Goal: Information Seeking & Learning: Learn about a topic

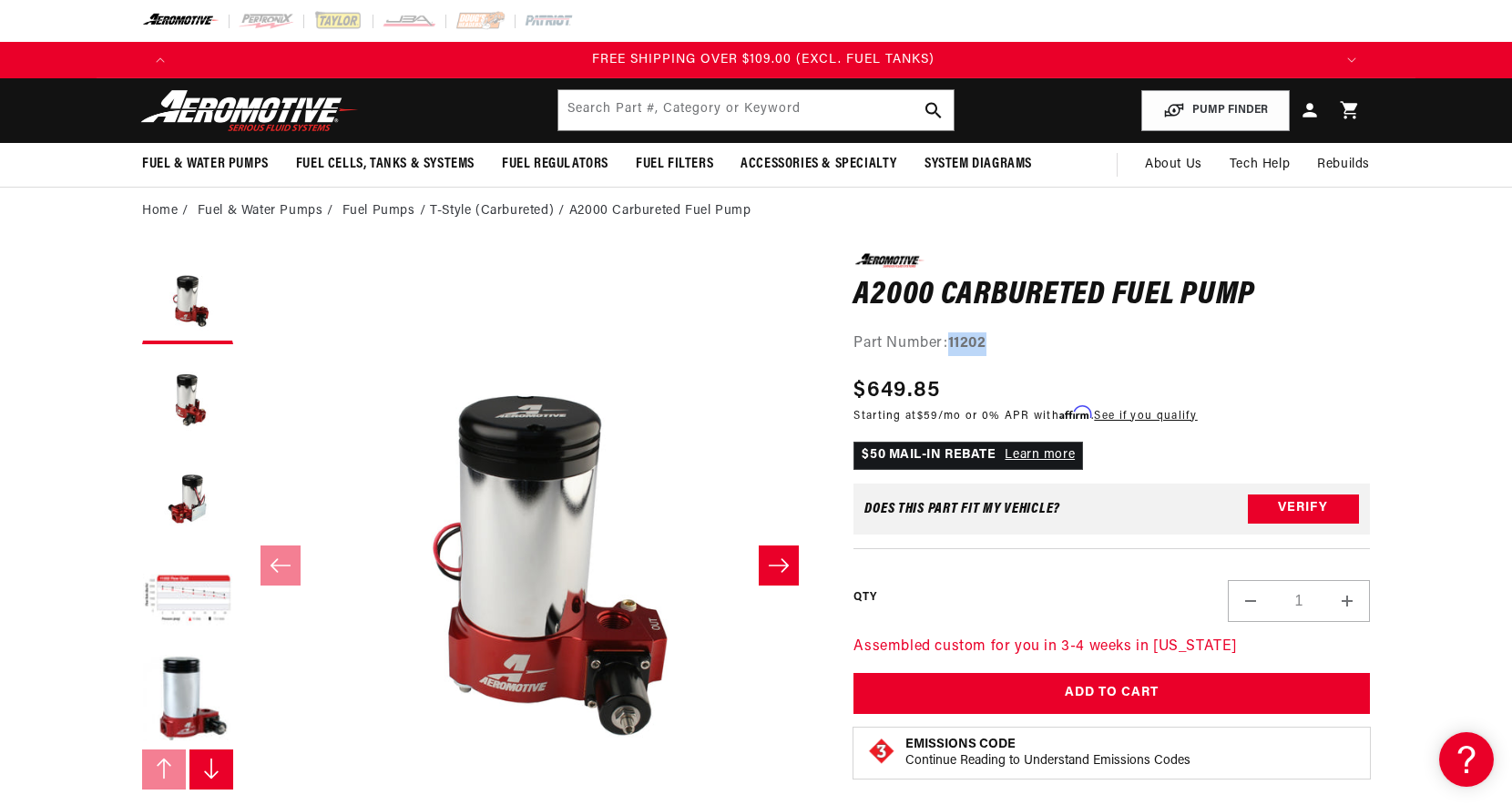
scroll to position [0, 3465]
click at [704, 109] on input "text" at bounding box center [756, 110] width 395 height 40
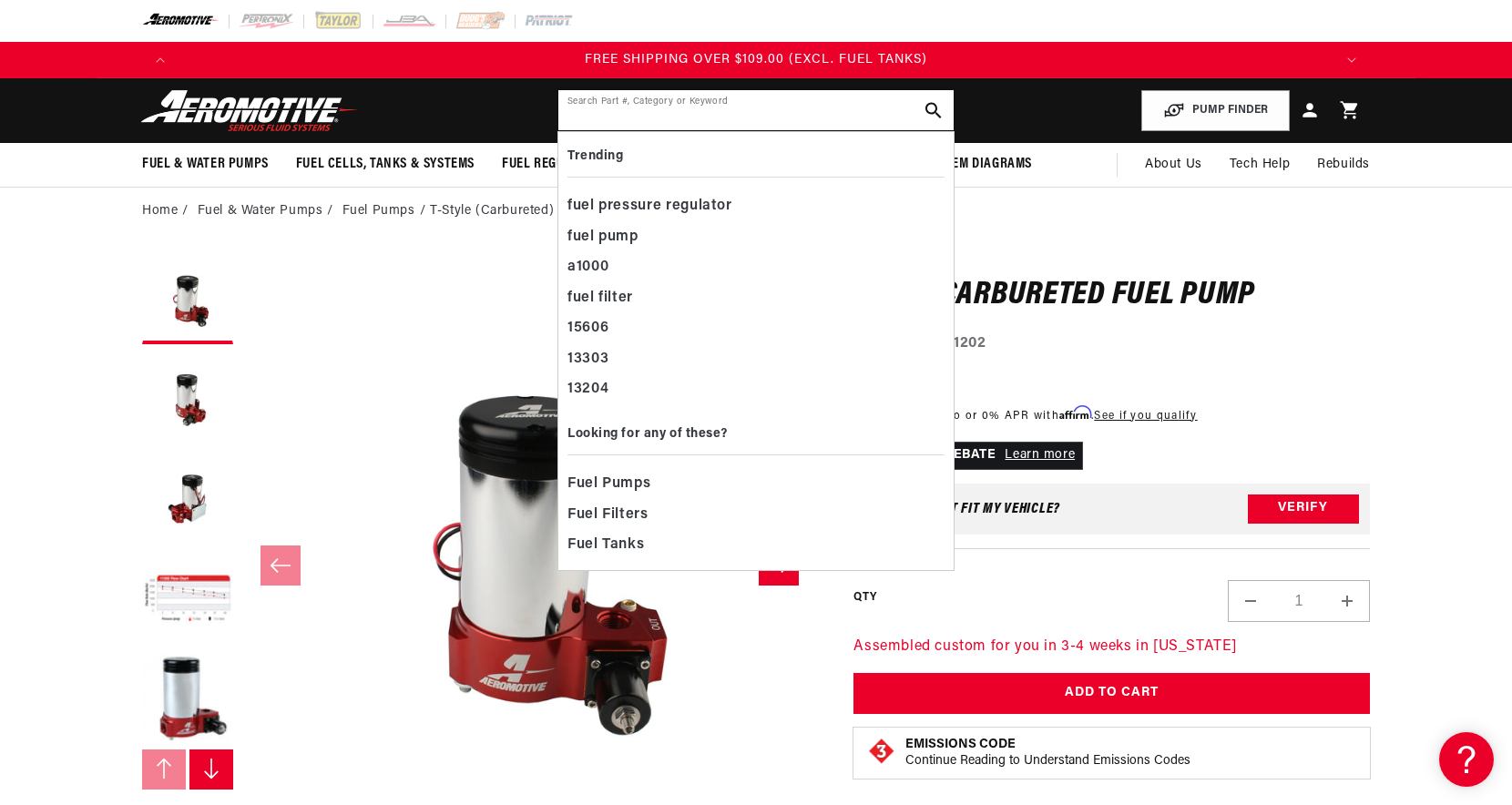
paste input "11106"
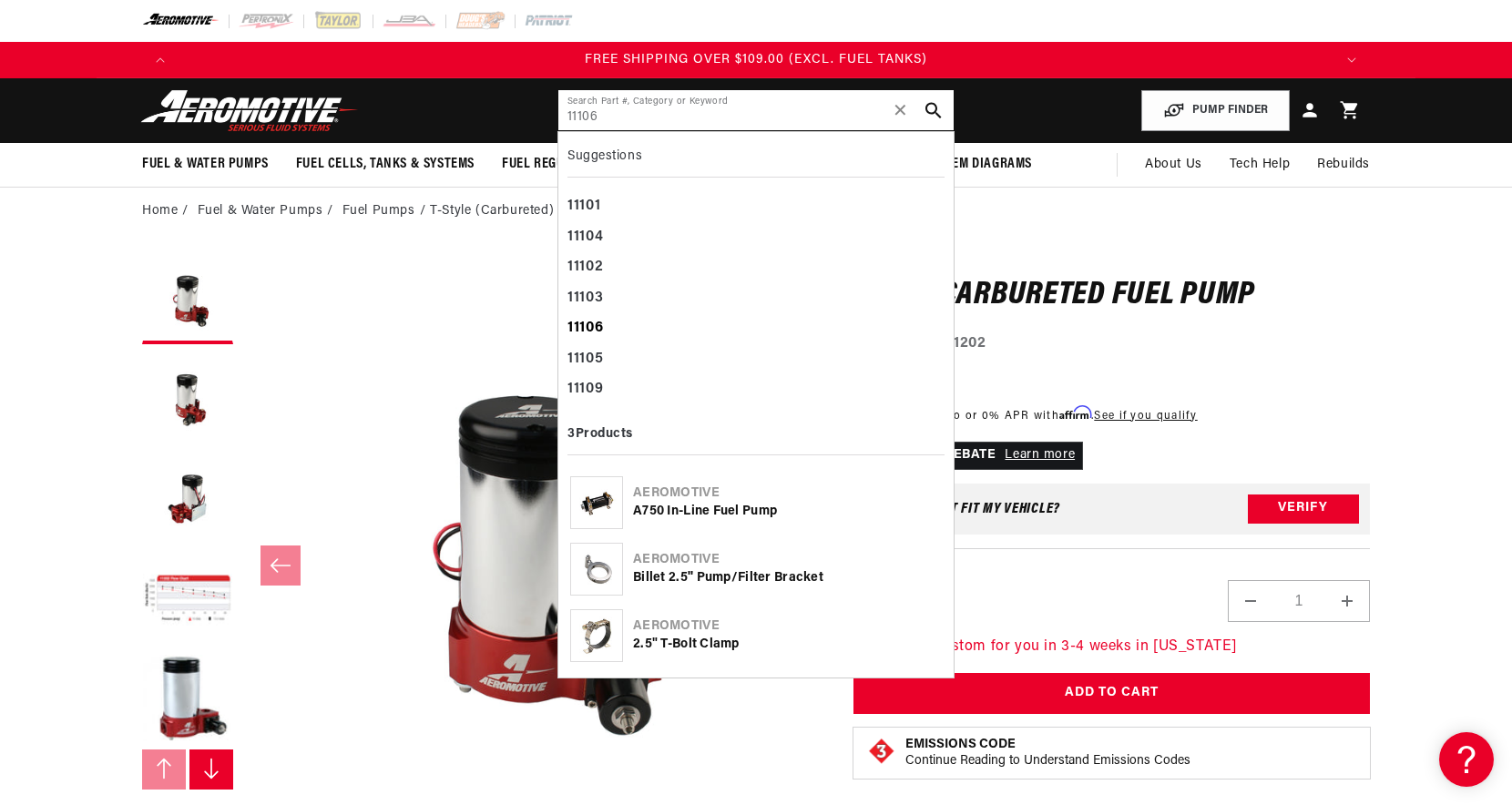
type input "11106"
click at [597, 332] on b "11106" at bounding box center [585, 328] width 35 height 15
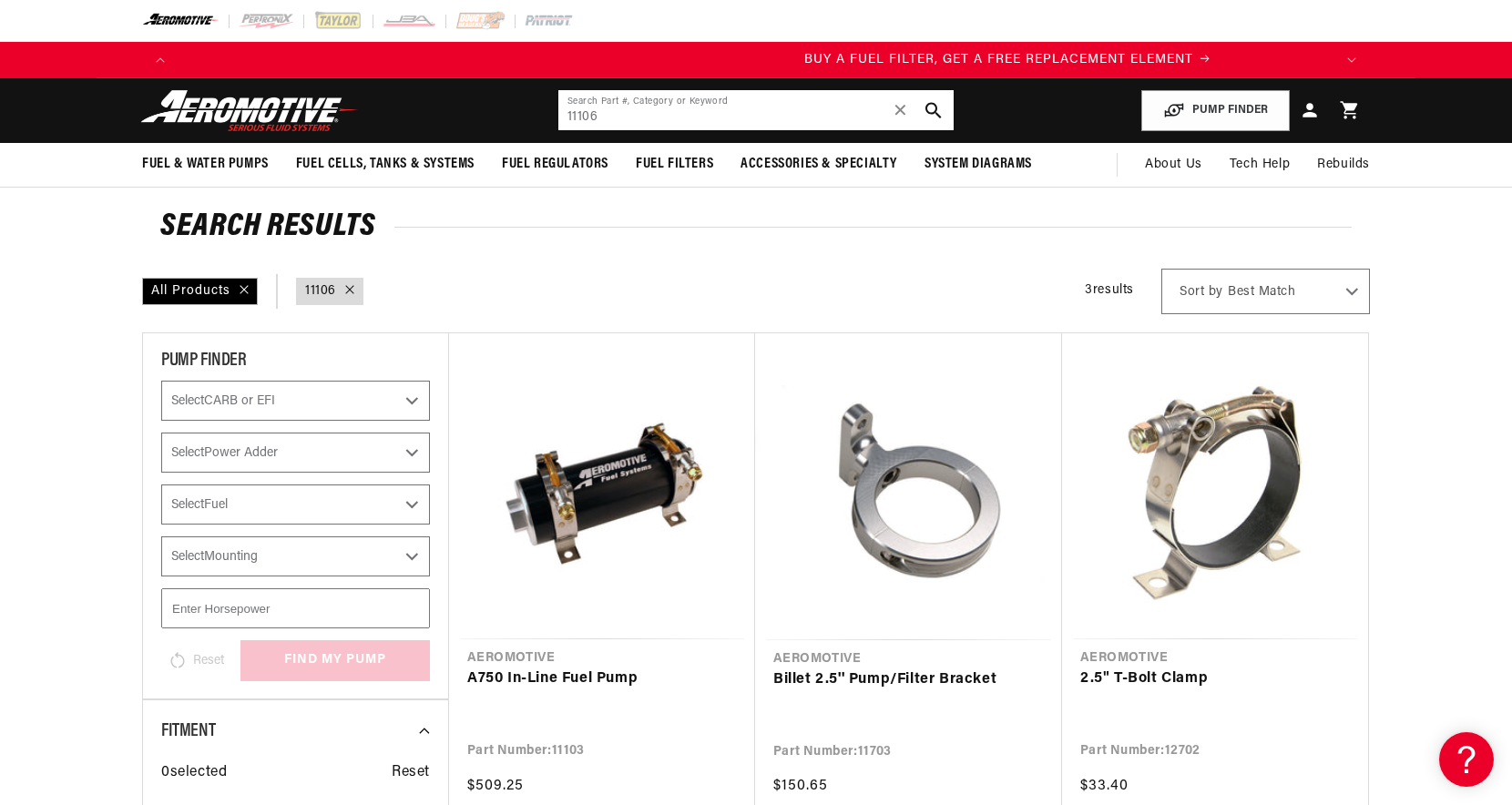
click at [617, 116] on input "11106" at bounding box center [756, 110] width 395 height 40
click at [902, 106] on span "✕" at bounding box center [900, 110] width 17 height 30
click at [604, 112] on input "text" at bounding box center [756, 110] width 395 height 40
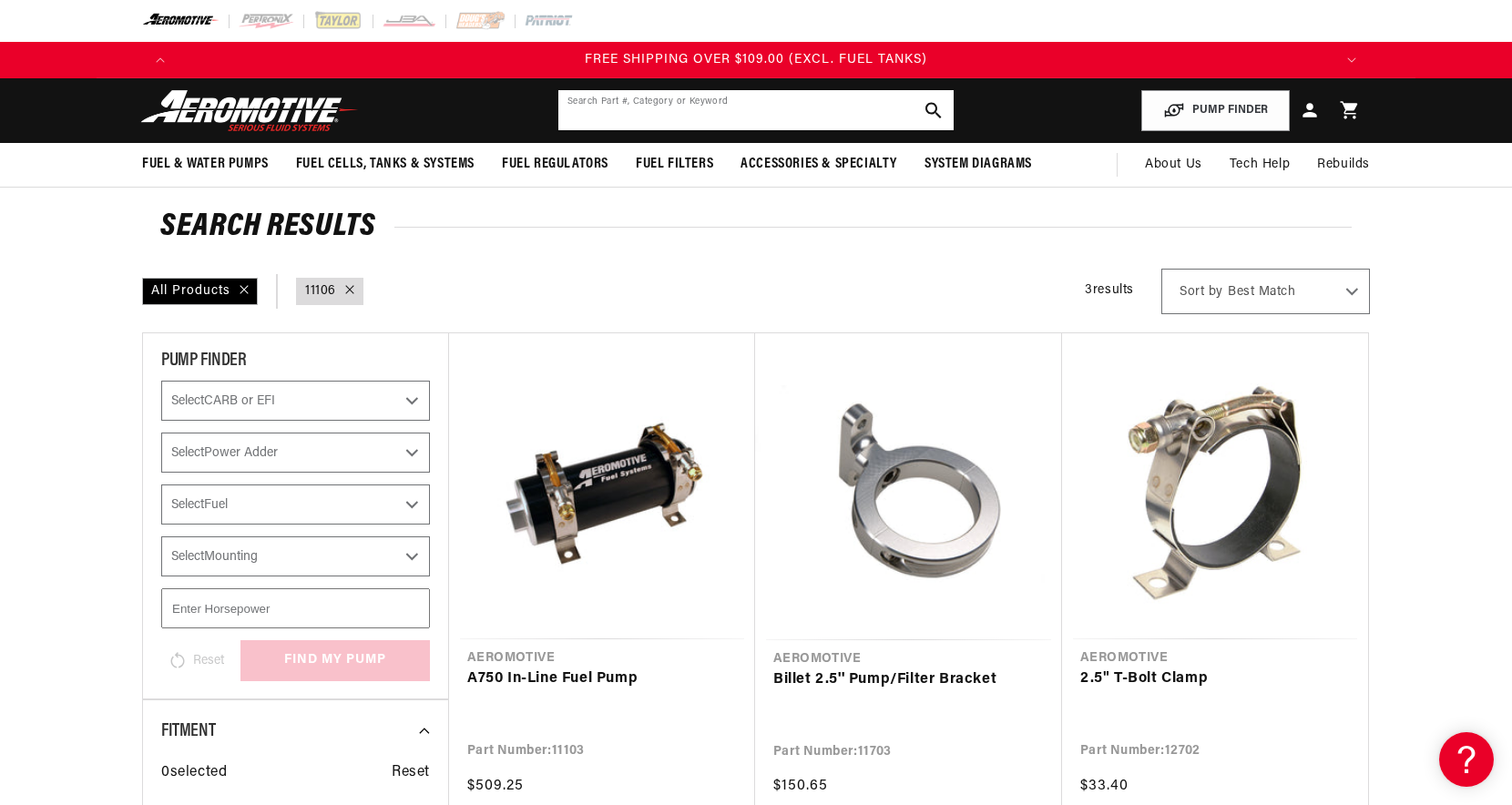
click at [604, 112] on input "text" at bounding box center [756, 110] width 395 height 40
paste input "11106"
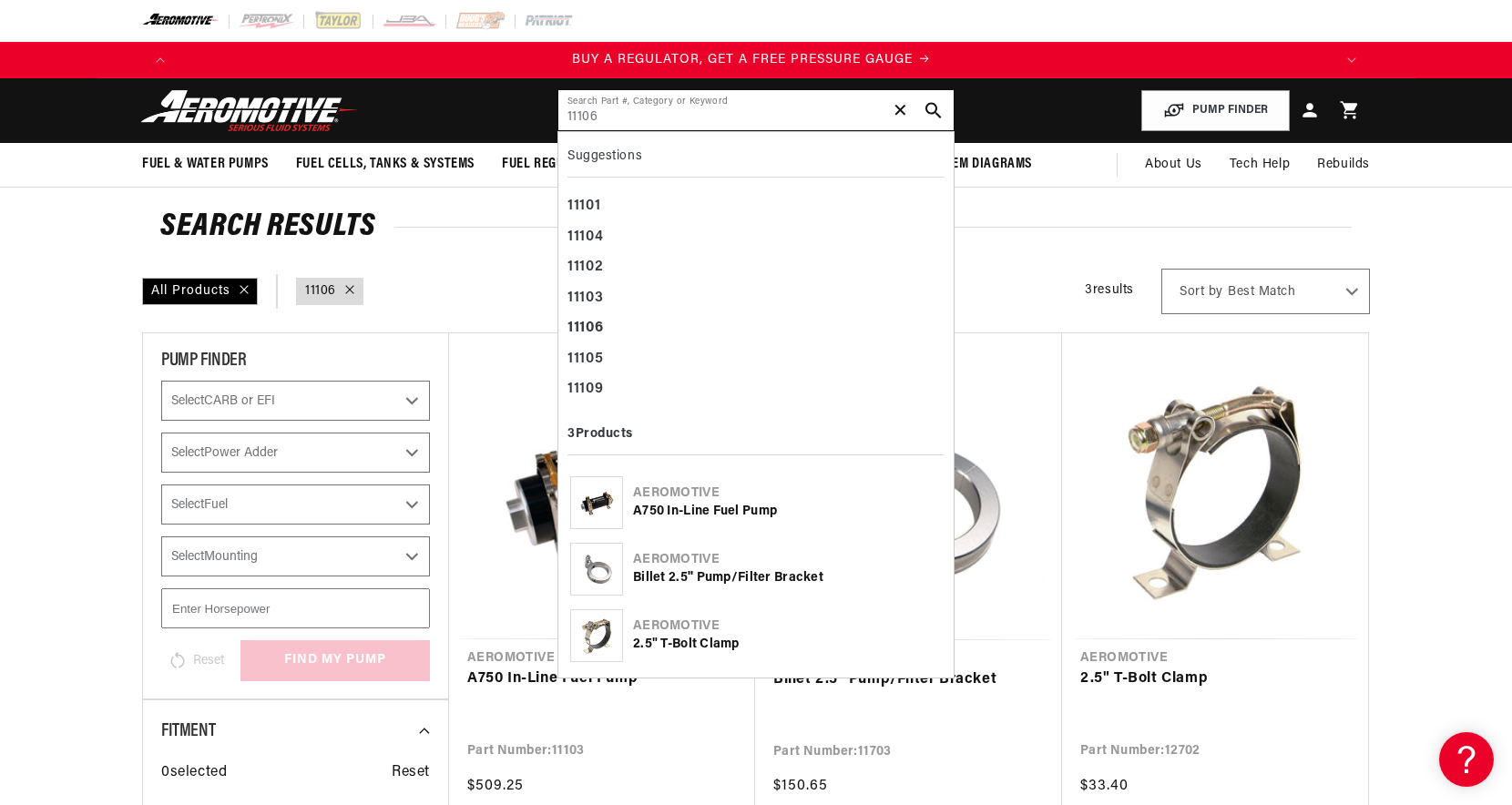
scroll to position [0, 0]
type input "11106"
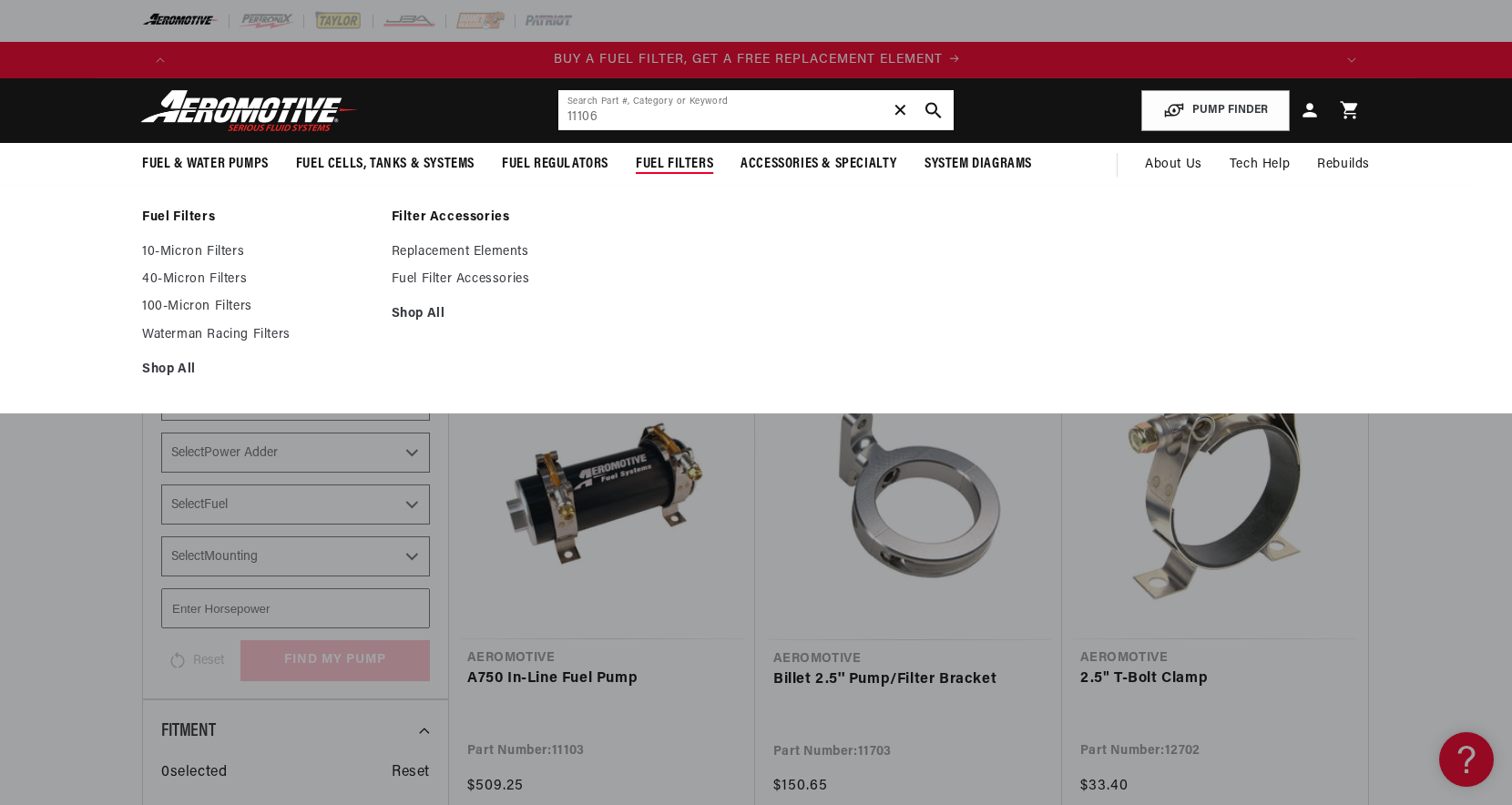
scroll to position [0, 1155]
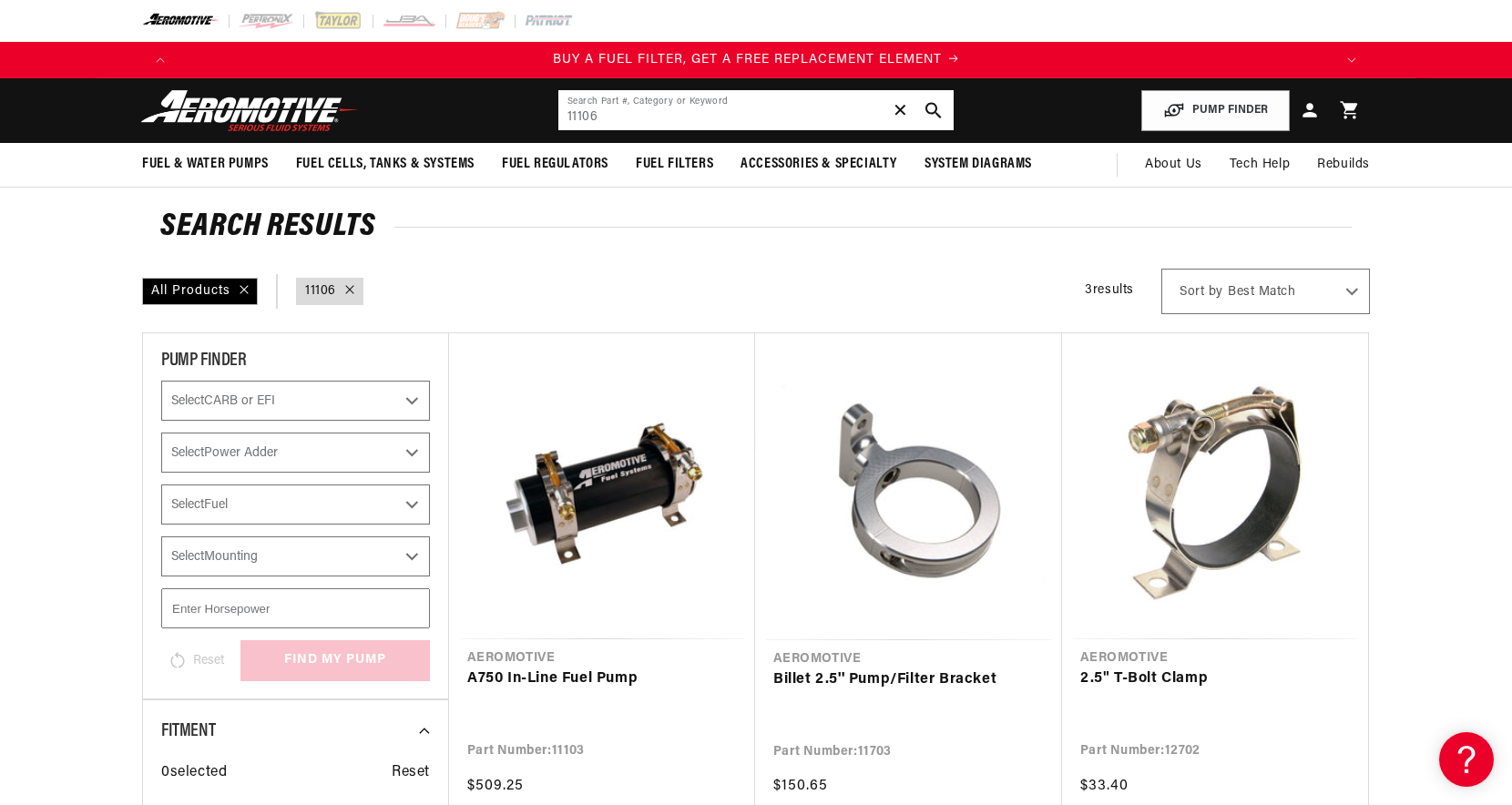
click at [595, 116] on input "11106" at bounding box center [756, 110] width 395 height 40
click at [638, 117] on input "11106" at bounding box center [756, 110] width 395 height 40
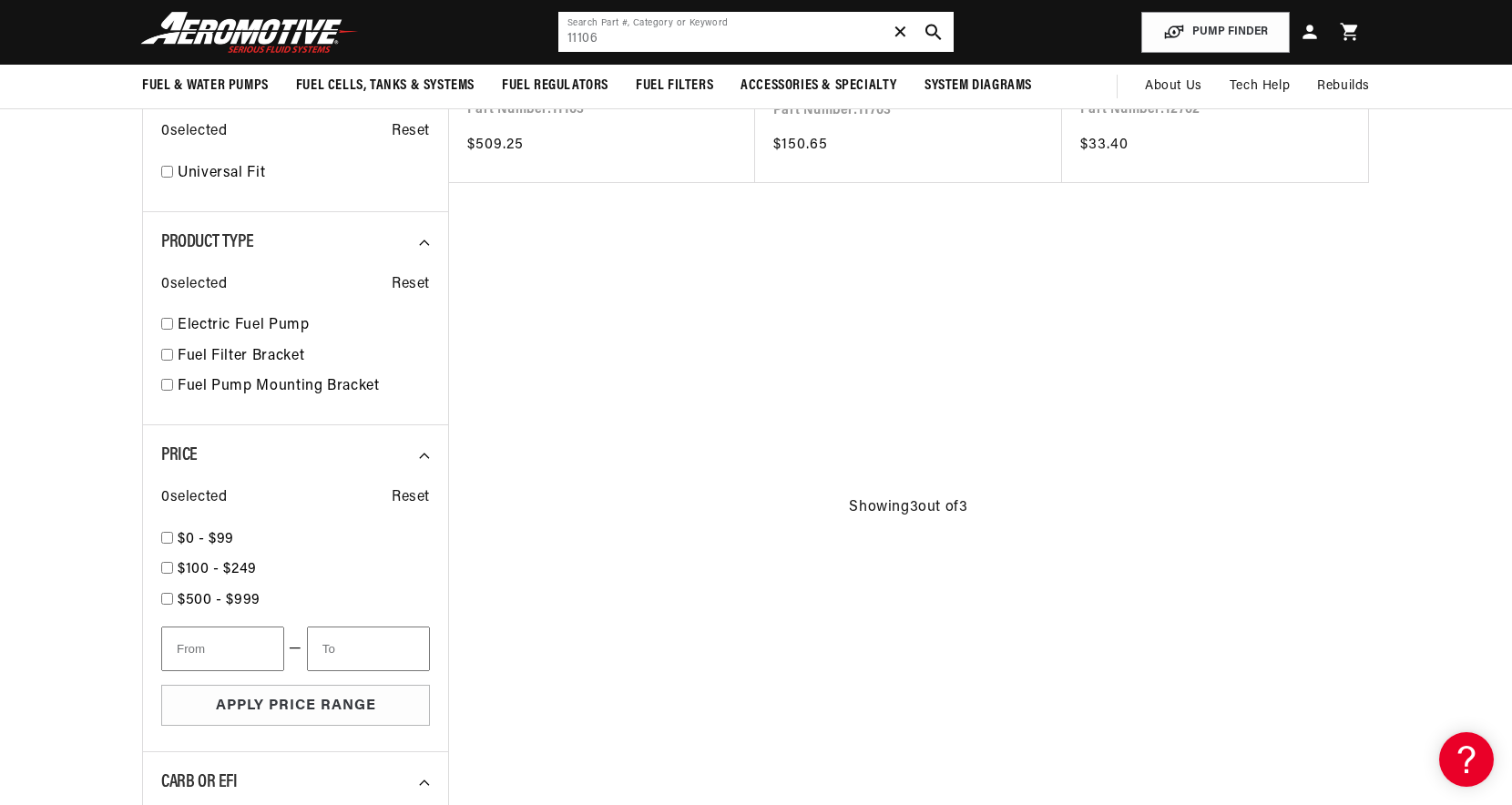
scroll to position [0, 0]
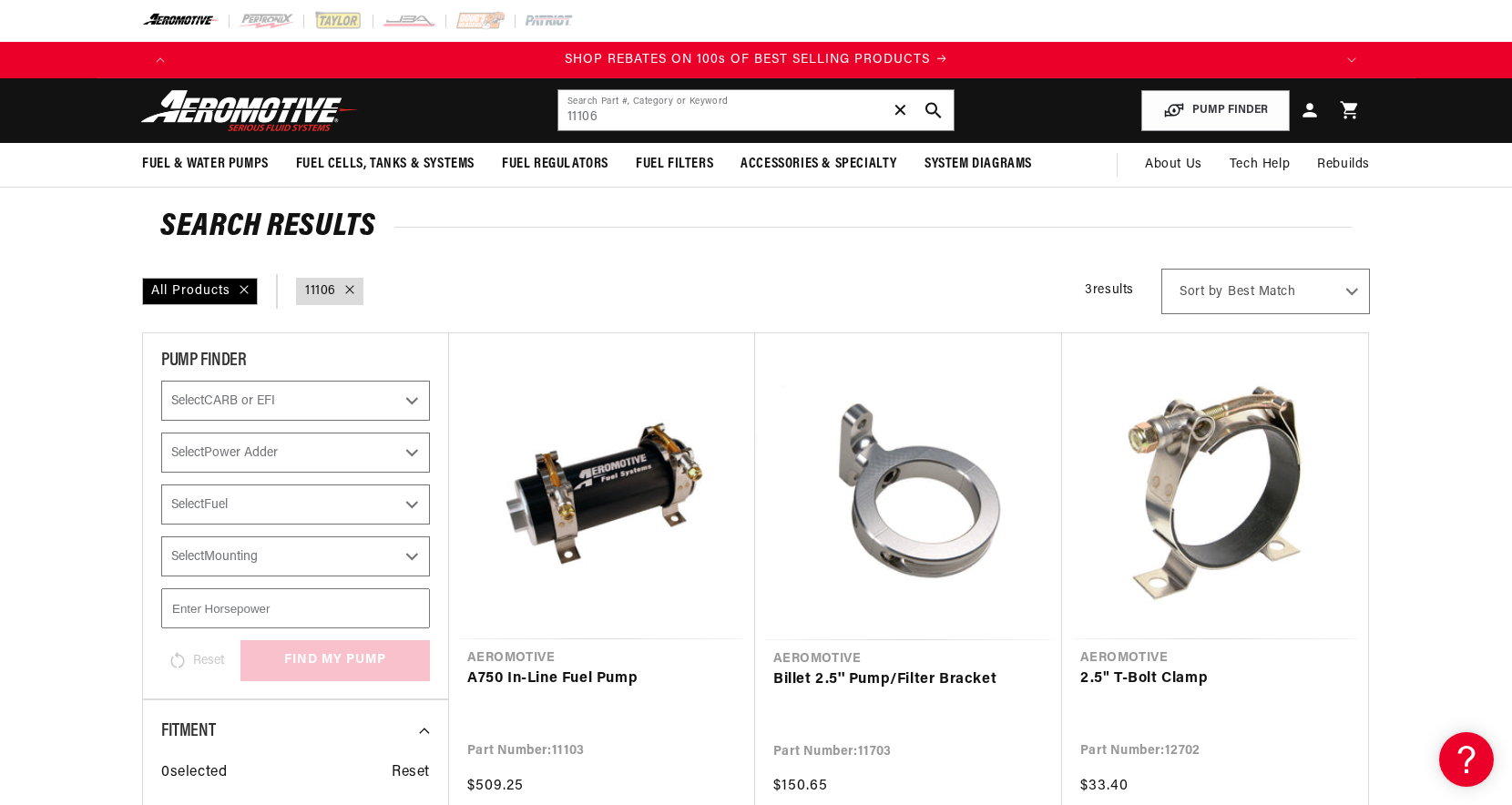
click at [232, 113] on img at bounding box center [249, 111] width 227 height 43
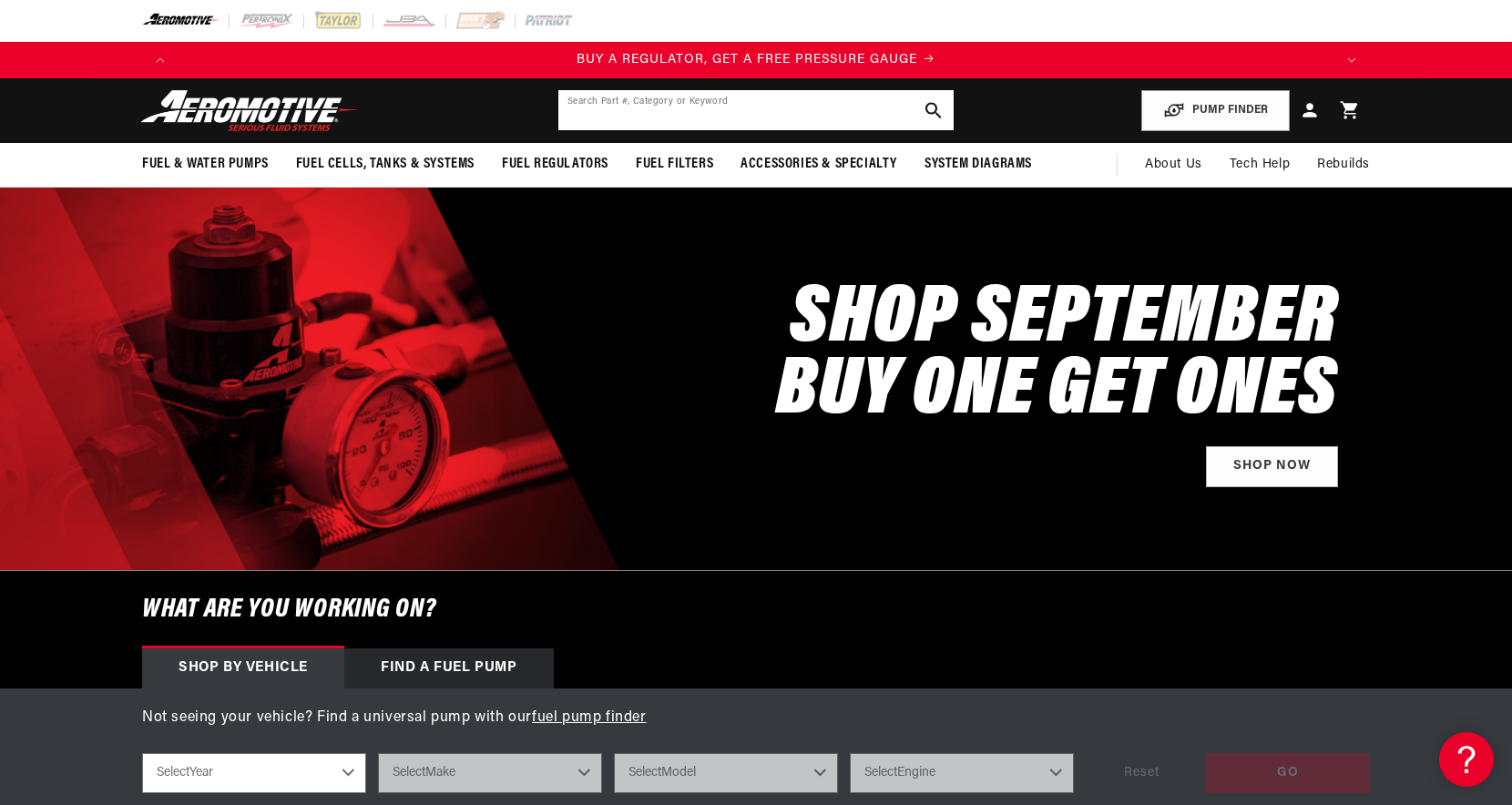
click at [729, 99] on input "text" at bounding box center [756, 110] width 395 height 40
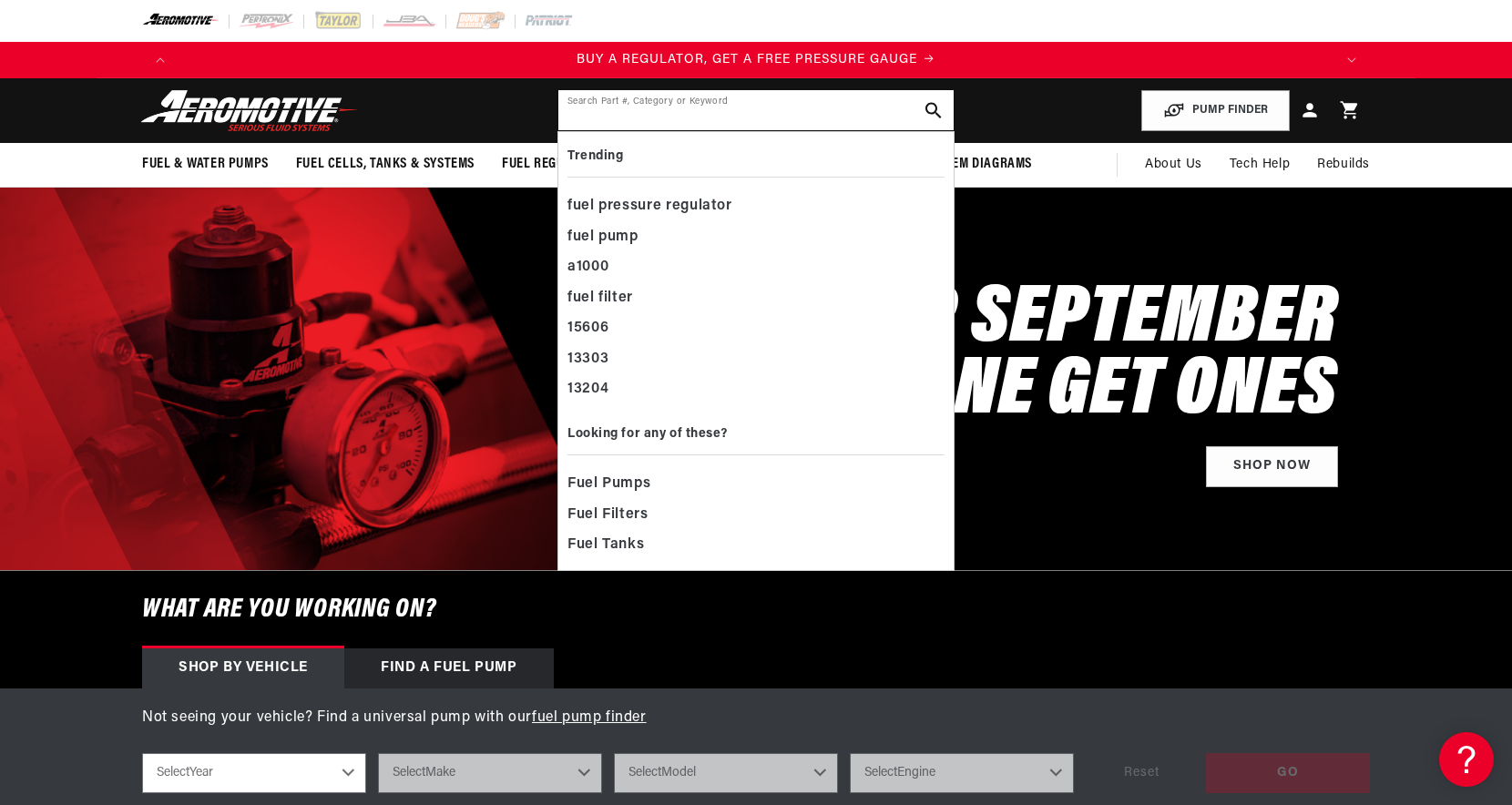
paste input "11106"
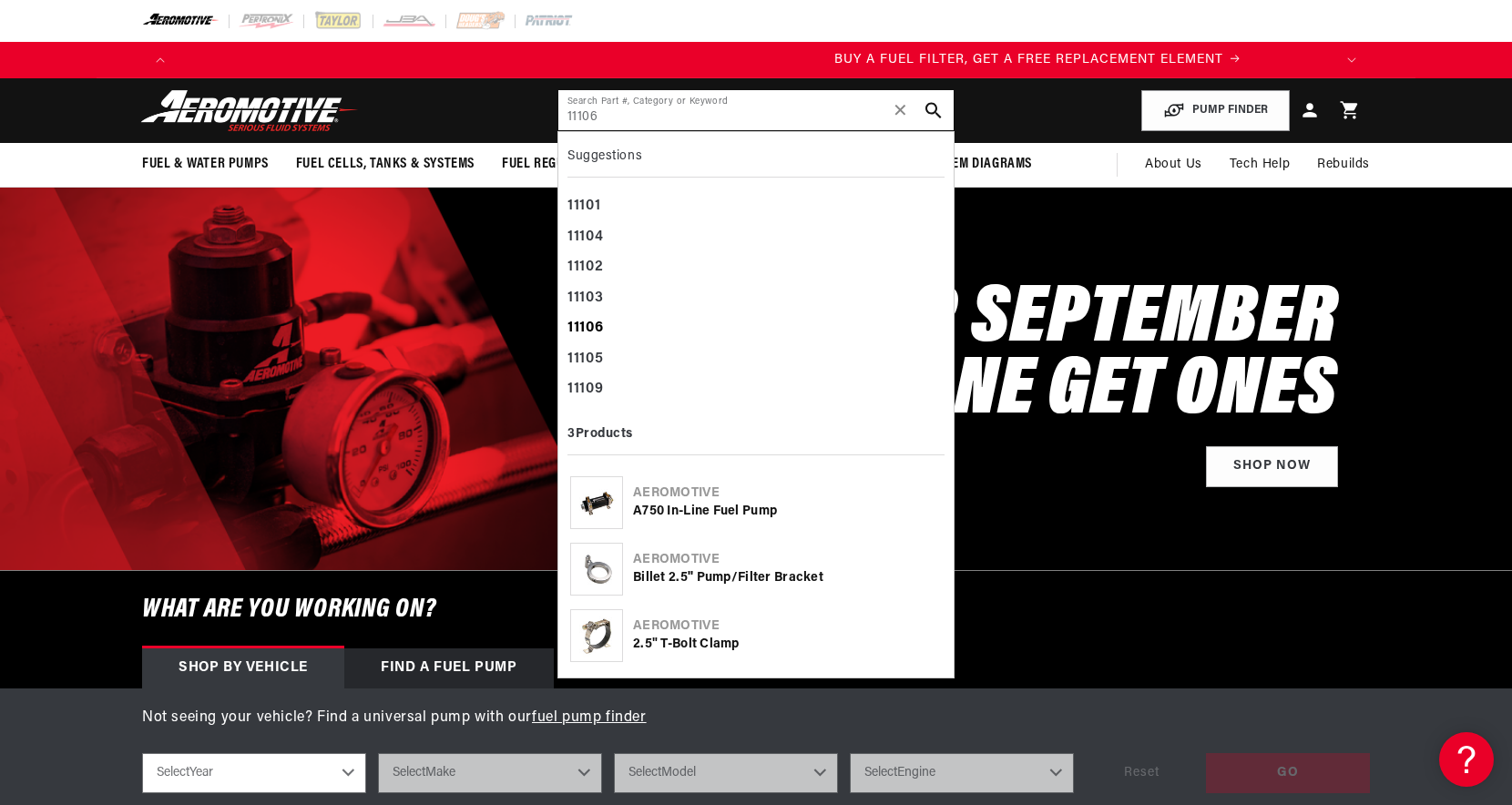
type input "11106"
click at [582, 336] on b "11106" at bounding box center [585, 328] width 35 height 15
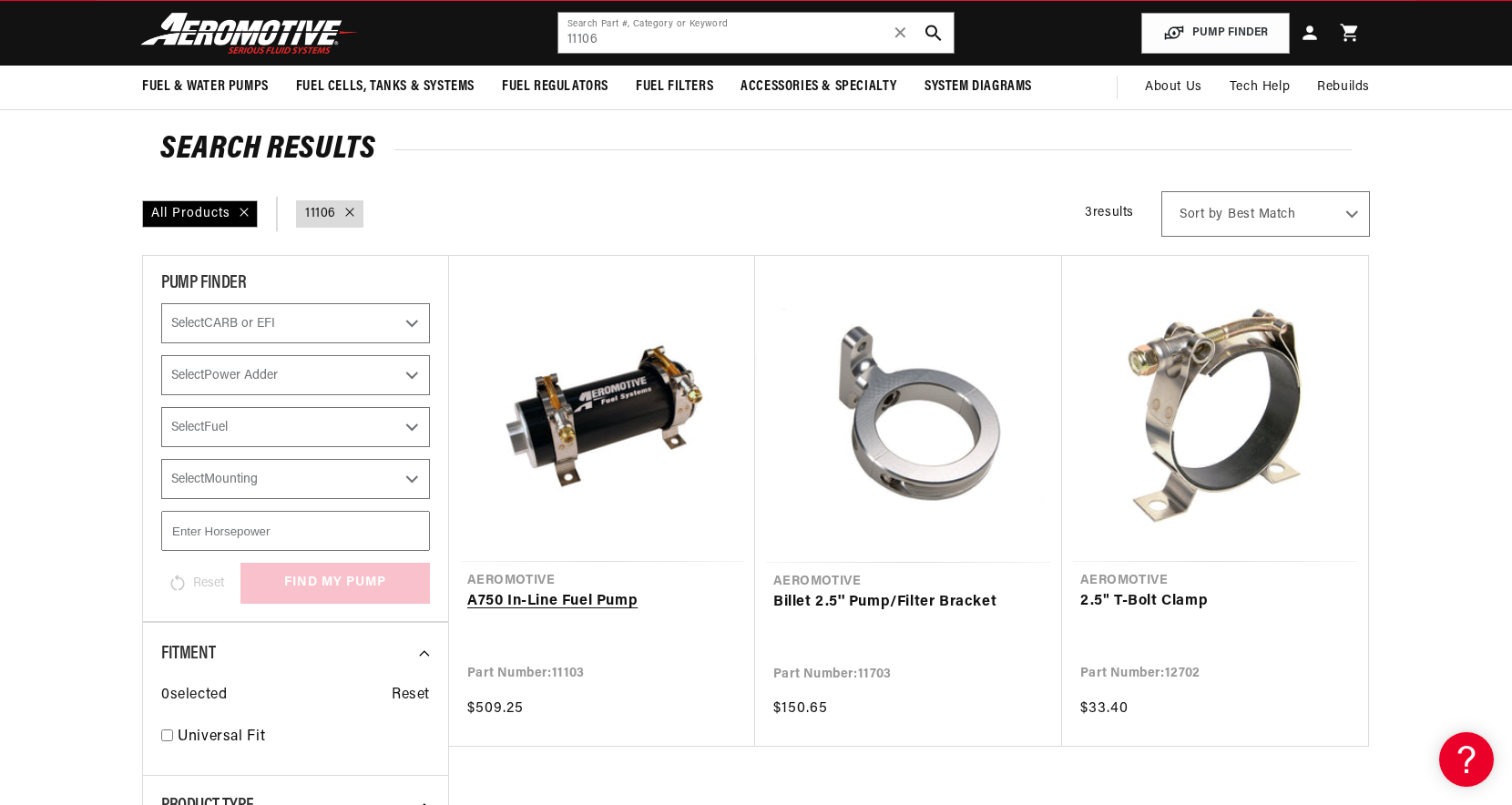
scroll to position [80, 0]
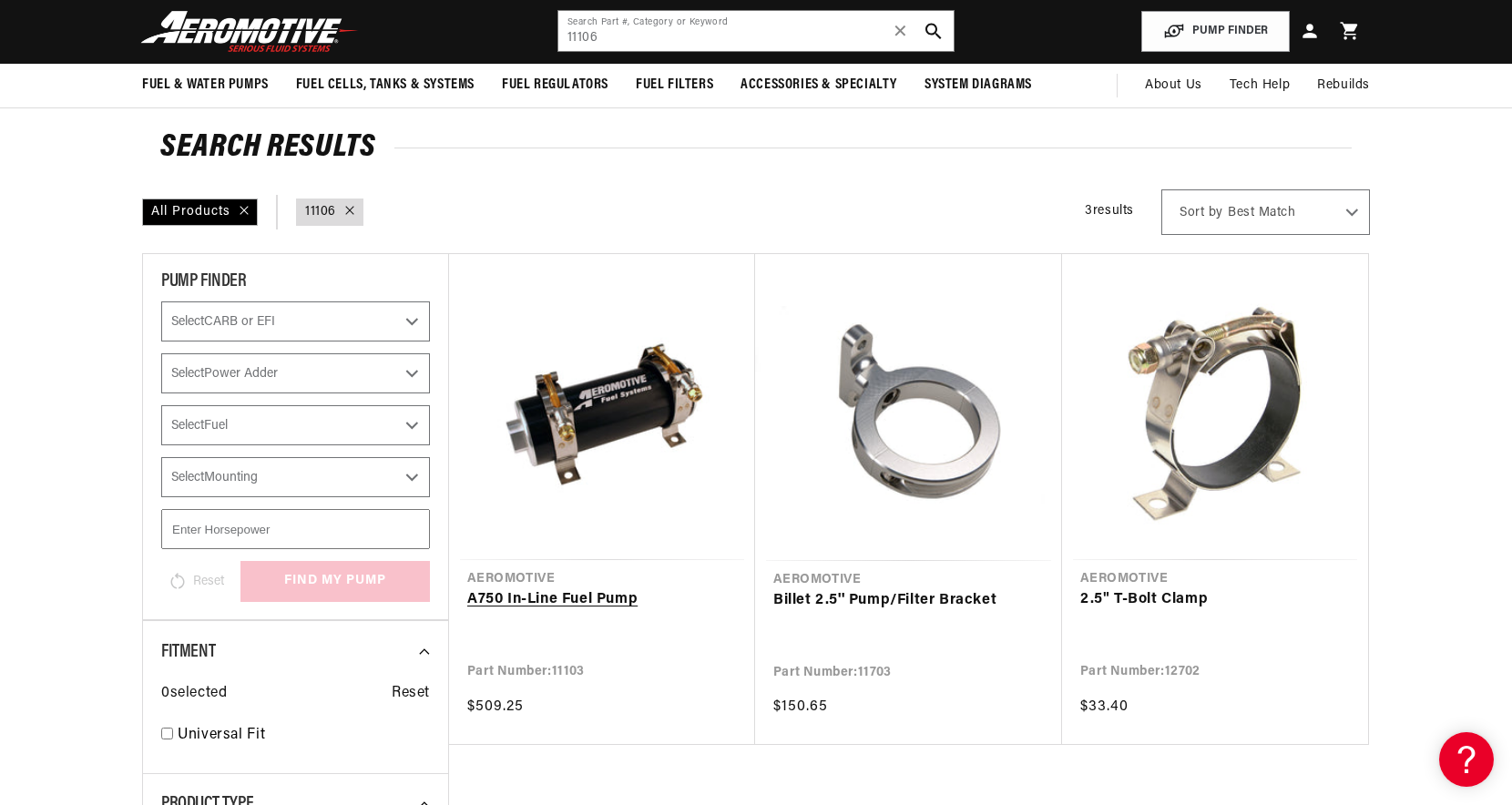
click at [594, 588] on link "A750 In-Line Fuel Pump" at bounding box center [602, 600] width 270 height 24
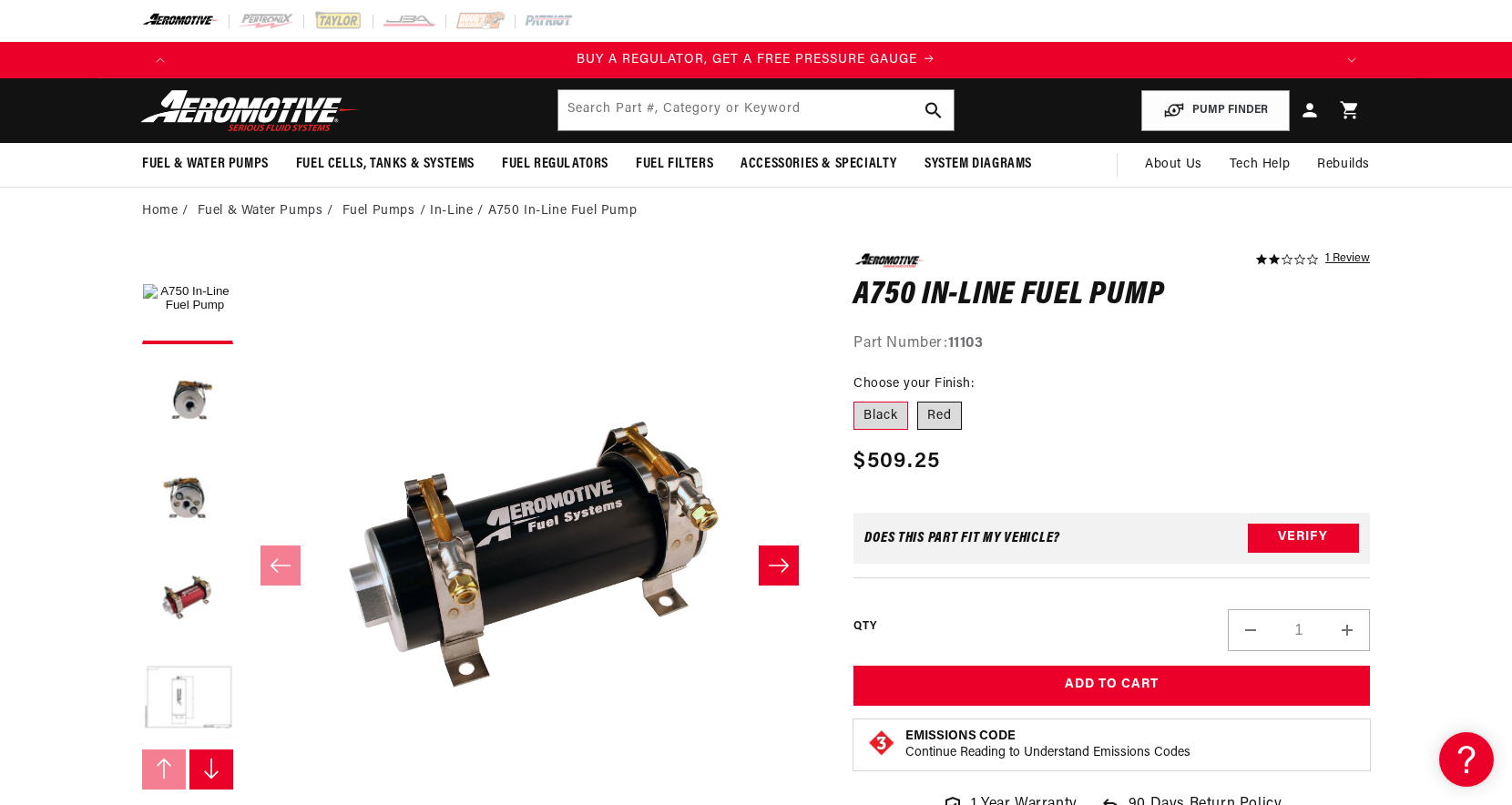
click at [942, 420] on label "Red" at bounding box center [938, 416] width 44 height 30
click at [918, 399] on input "Red" at bounding box center [917, 399] width 1 height 1
radio input "true"
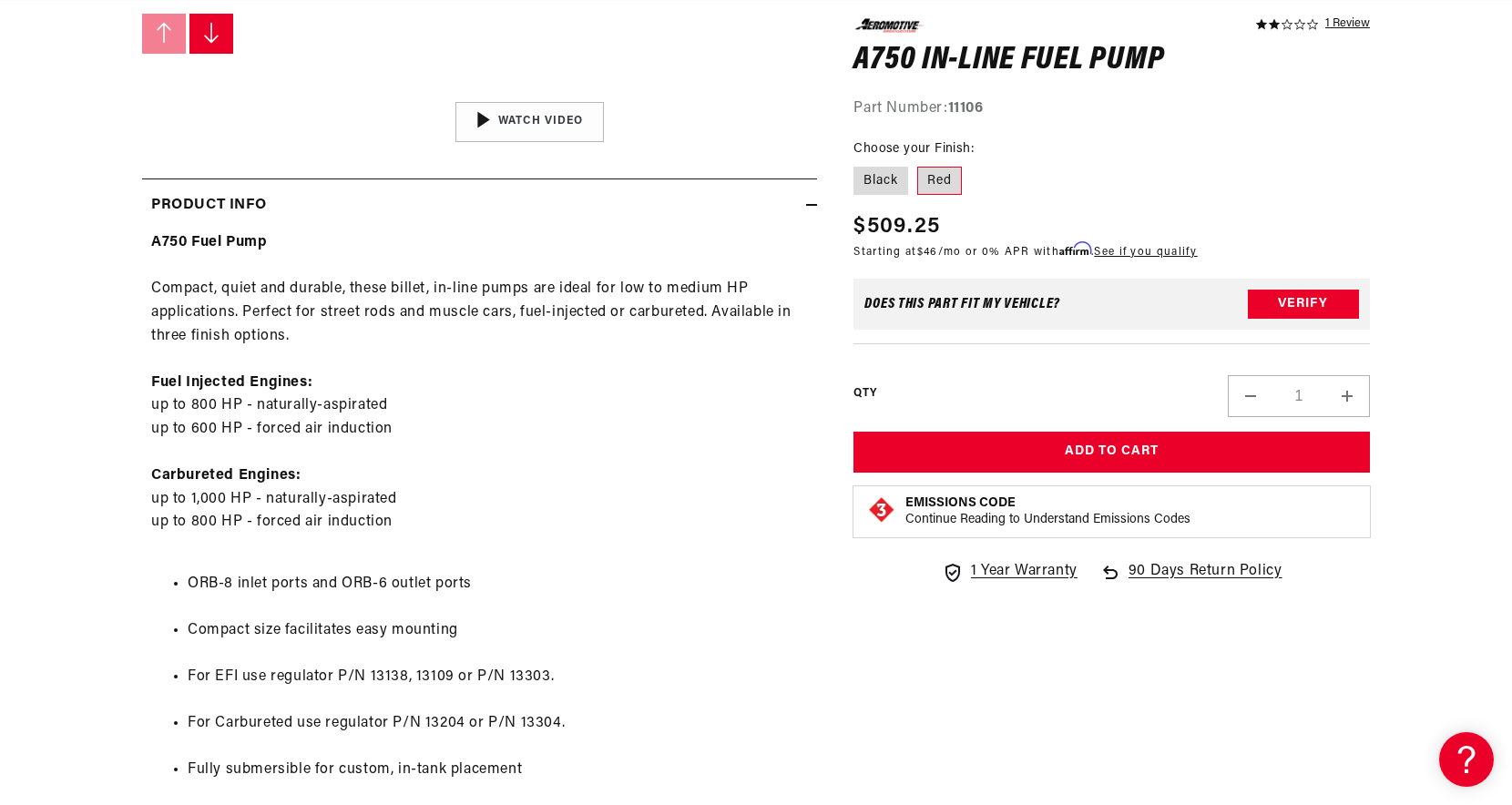
scroll to position [754, 0]
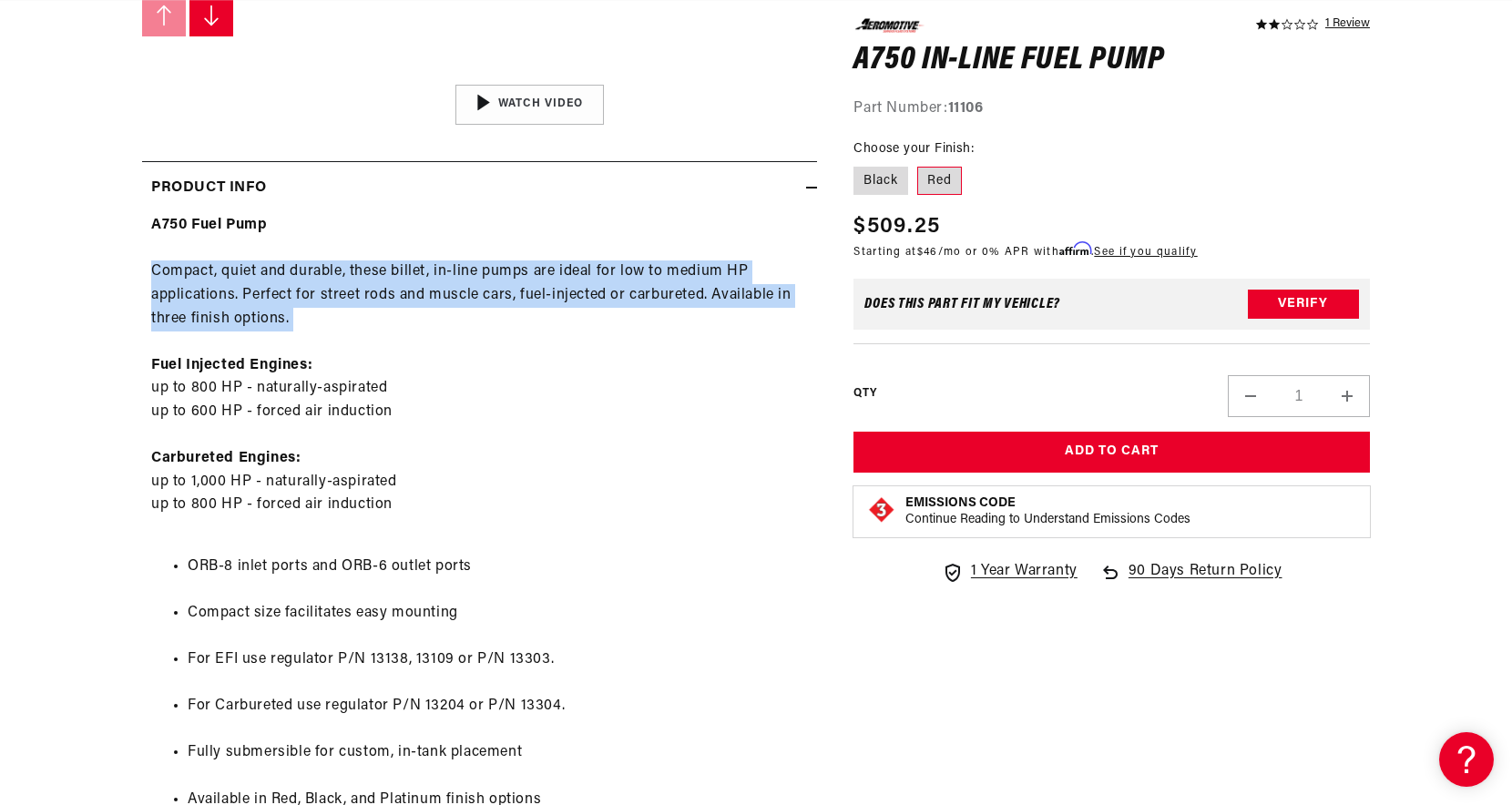
drag, startPoint x: 149, startPoint y: 274, endPoint x: 310, endPoint y: 332, distance: 171.1
click at [310, 332] on div "A750 Fuel Pump Compact, quiet and durable, these billet, in-line pumps are idea…" at bounding box center [479, 550] width 675 height 671
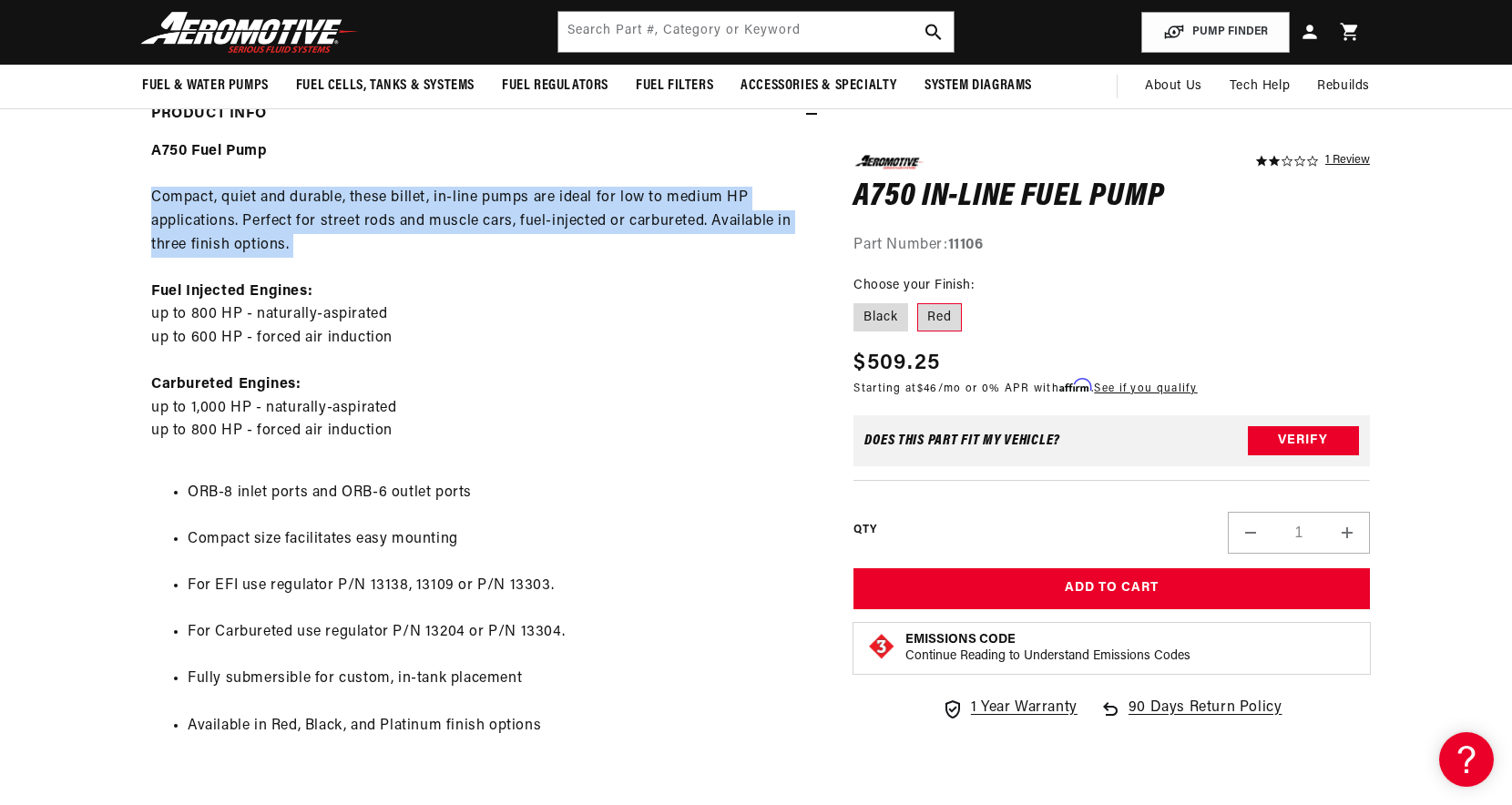
scroll to position [823, 0]
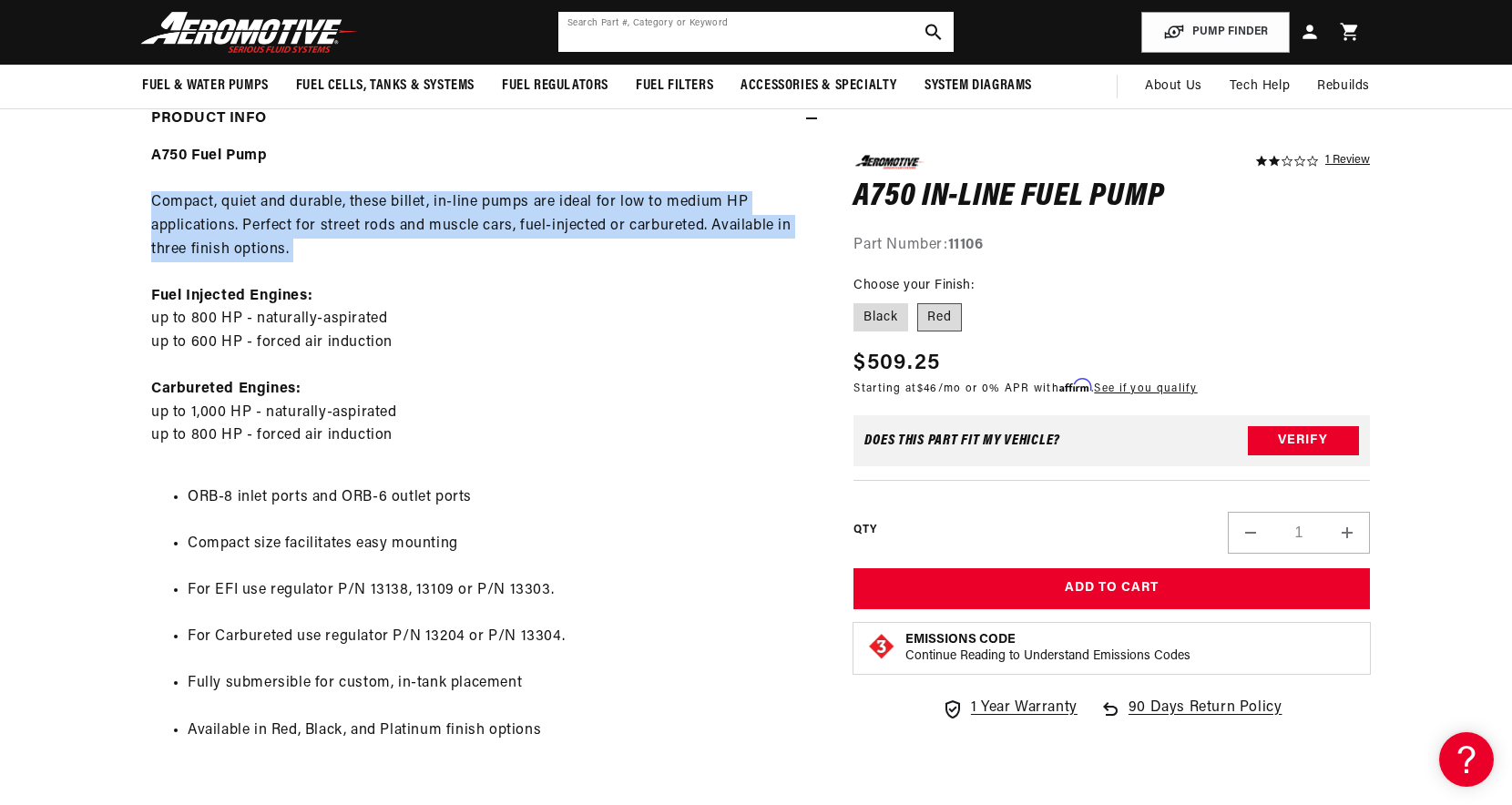
click at [750, 29] on input "text" at bounding box center [756, 31] width 395 height 40
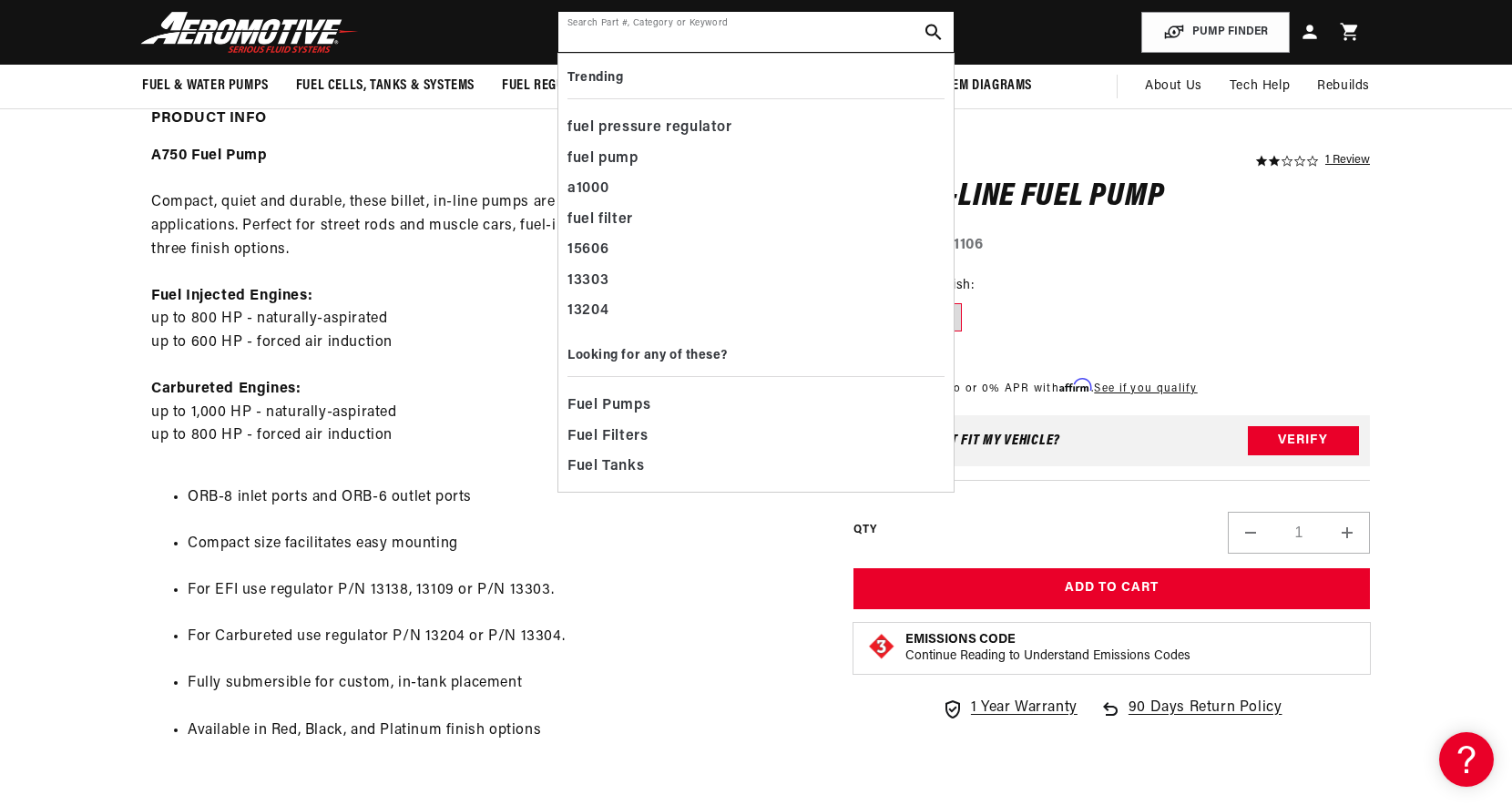
scroll to position [0, 0]
paste input "13136"
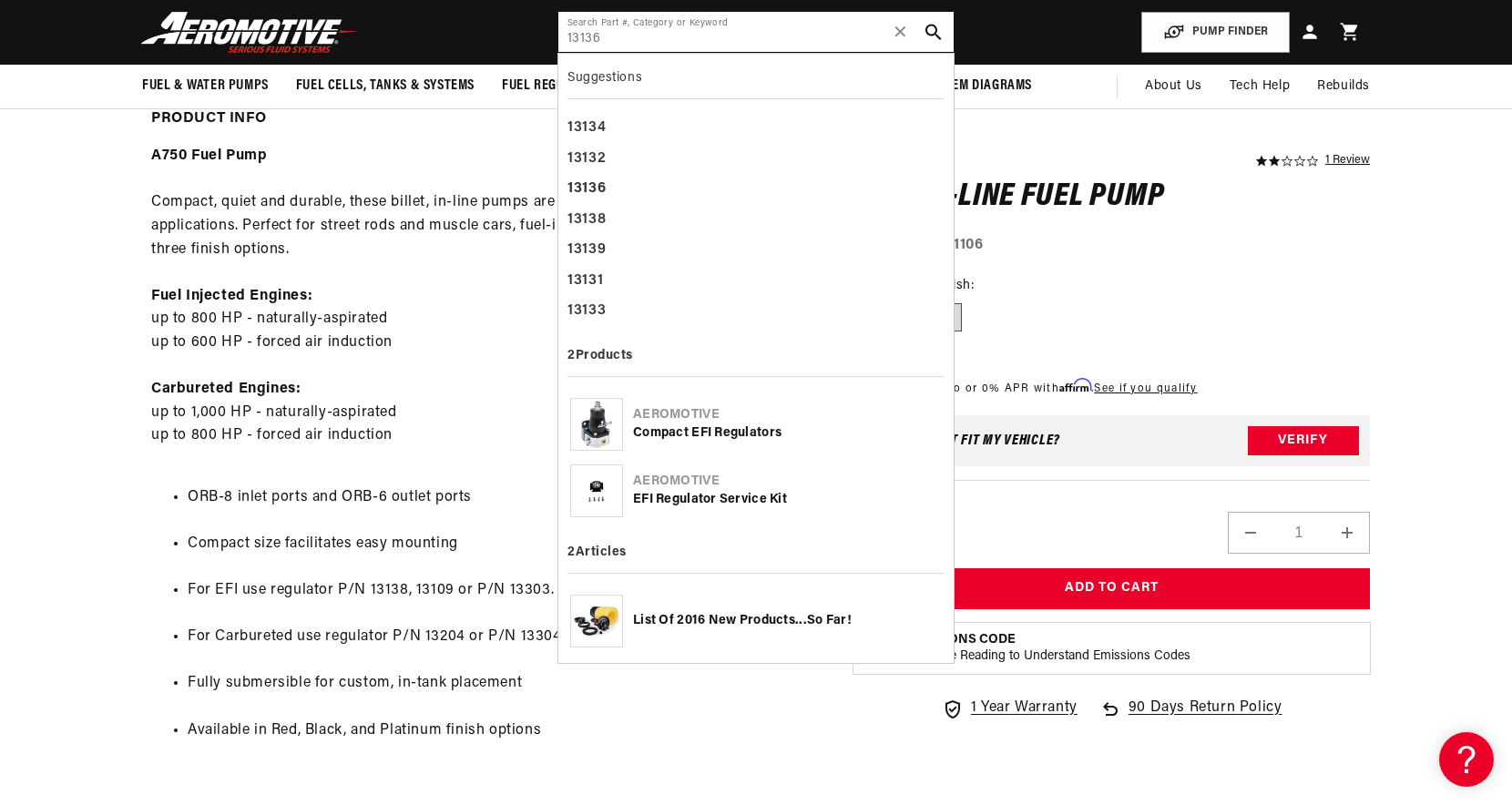
type input "13136"
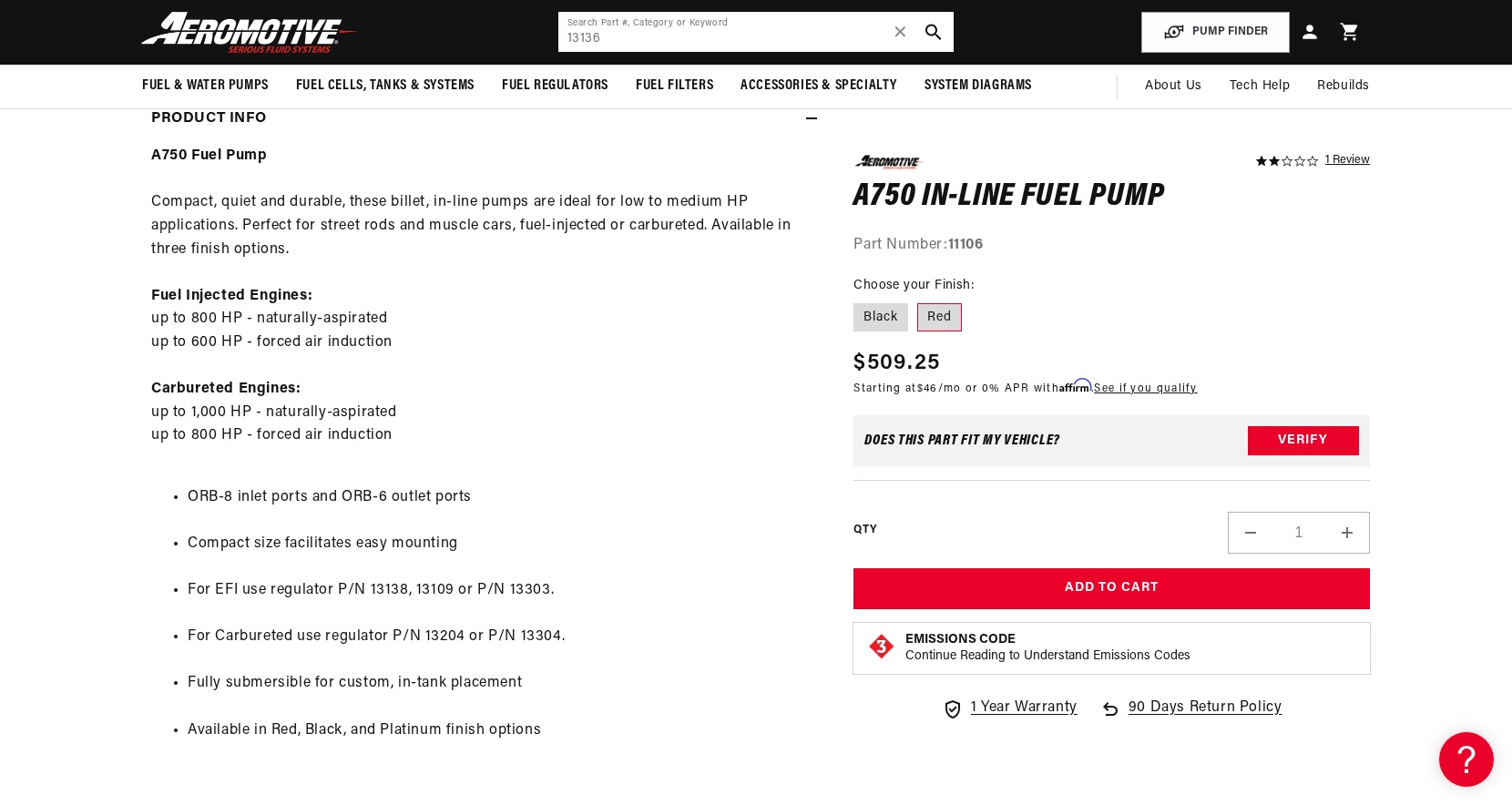
scroll to position [0, 951]
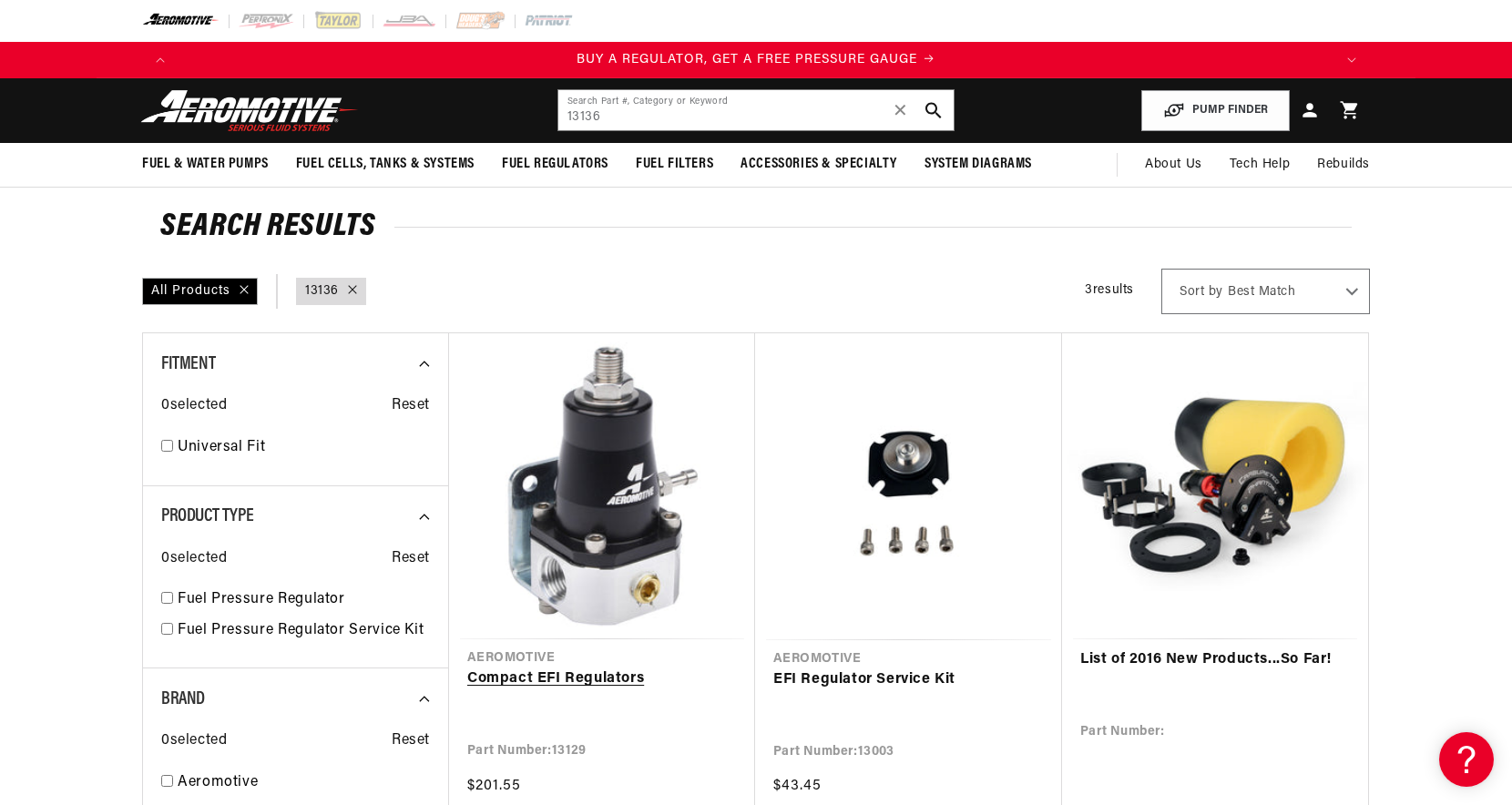
click at [626, 668] on link "Compact EFI Regulators" at bounding box center [602, 680] width 270 height 24
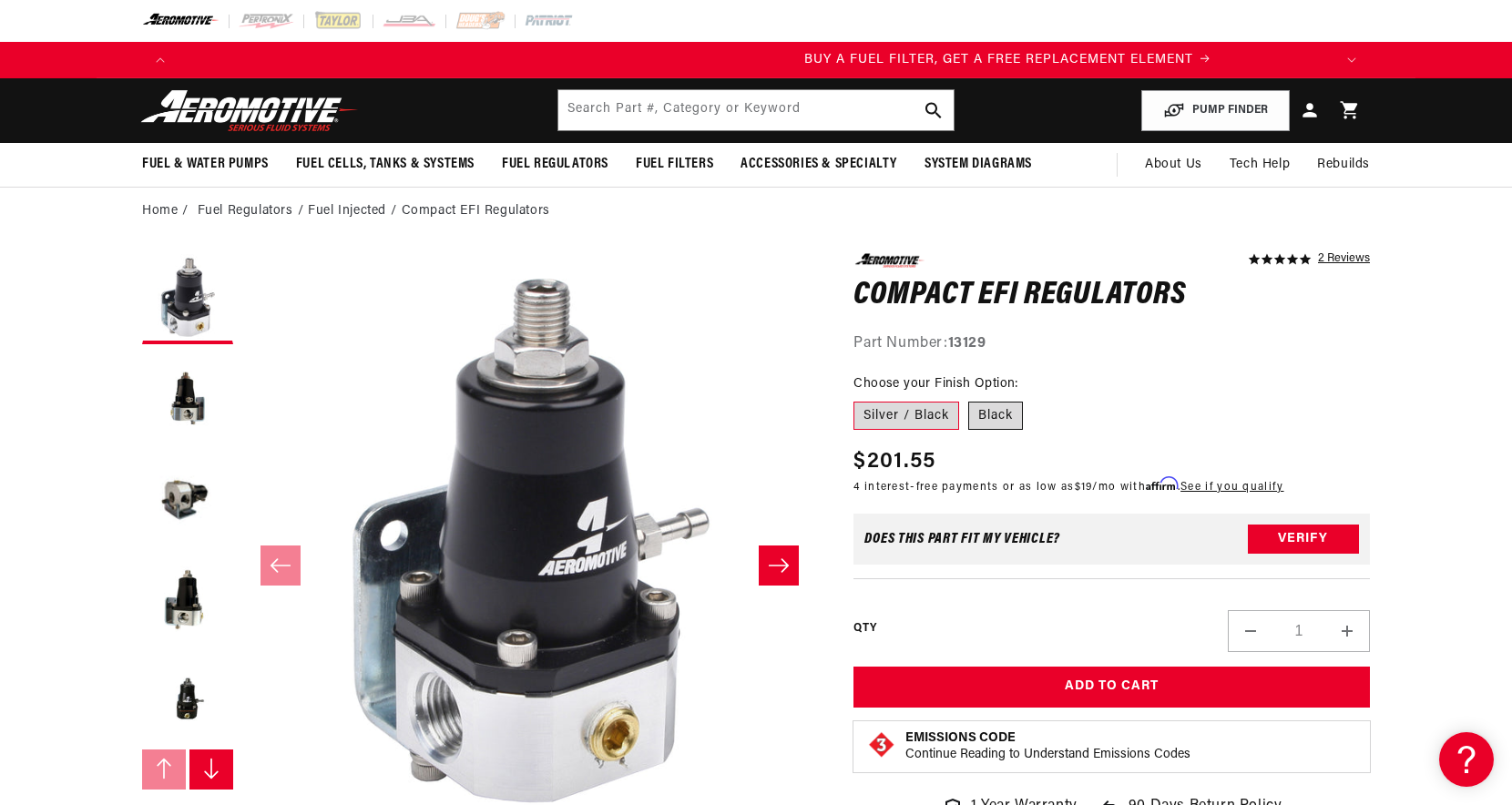
click at [987, 416] on label "Black" at bounding box center [996, 416] width 55 height 30
click at [969, 399] on input "Black" at bounding box center [968, 399] width 1 height 1
radio input "true"
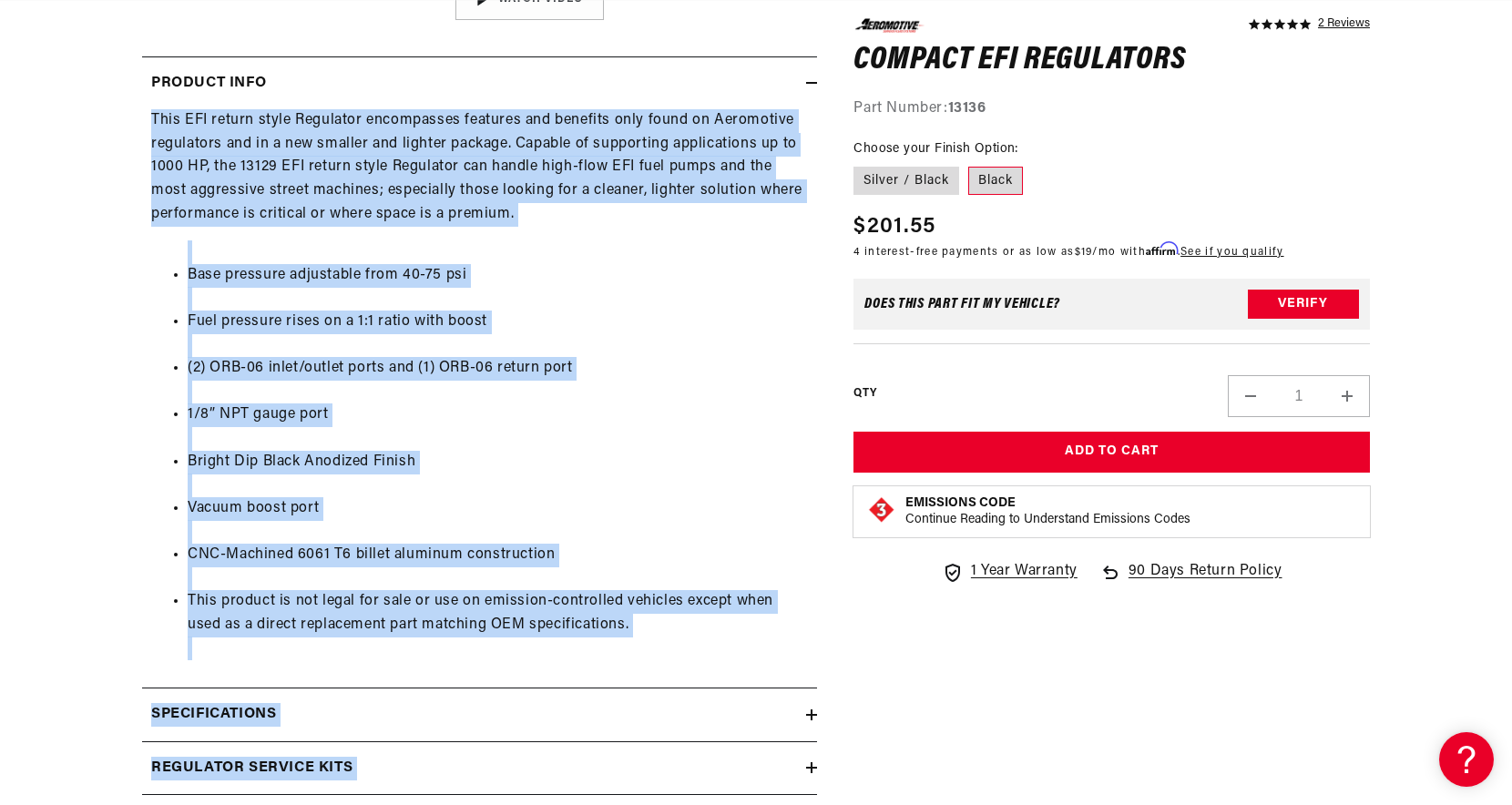
scroll to position [1074, 0]
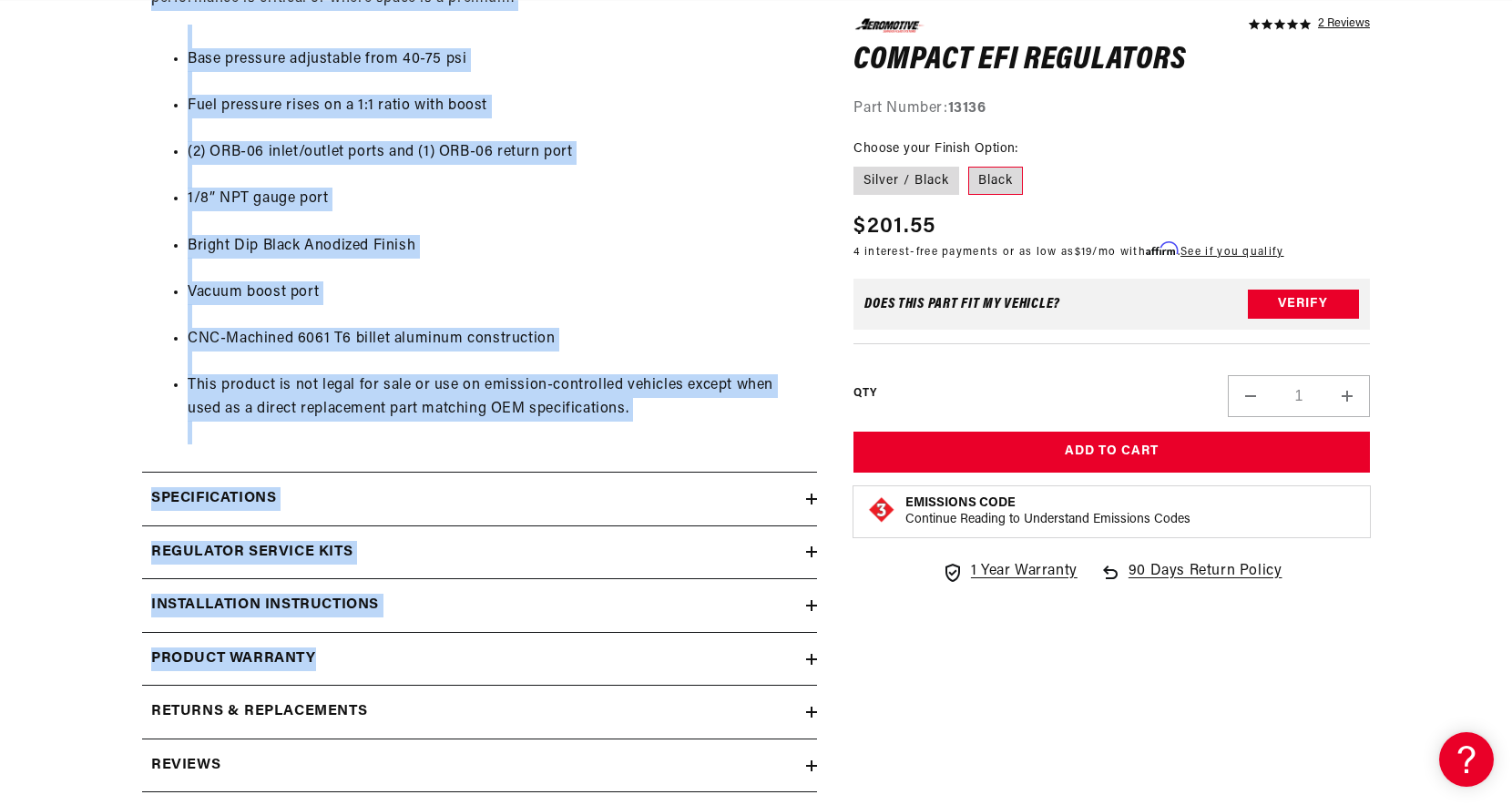
drag, startPoint x: 144, startPoint y: 410, endPoint x: 393, endPoint y: 655, distance: 349.3
click at [393, 655] on div "Product Info This EFI return style Regulator encompasses features and benefits …" at bounding box center [479, 317] width 675 height 953
click at [441, 438] on ul "Base pressure adjustable from 40-75 psi Fuel pressure rises on a 1:1 ratio with…" at bounding box center [479, 234] width 656 height 420
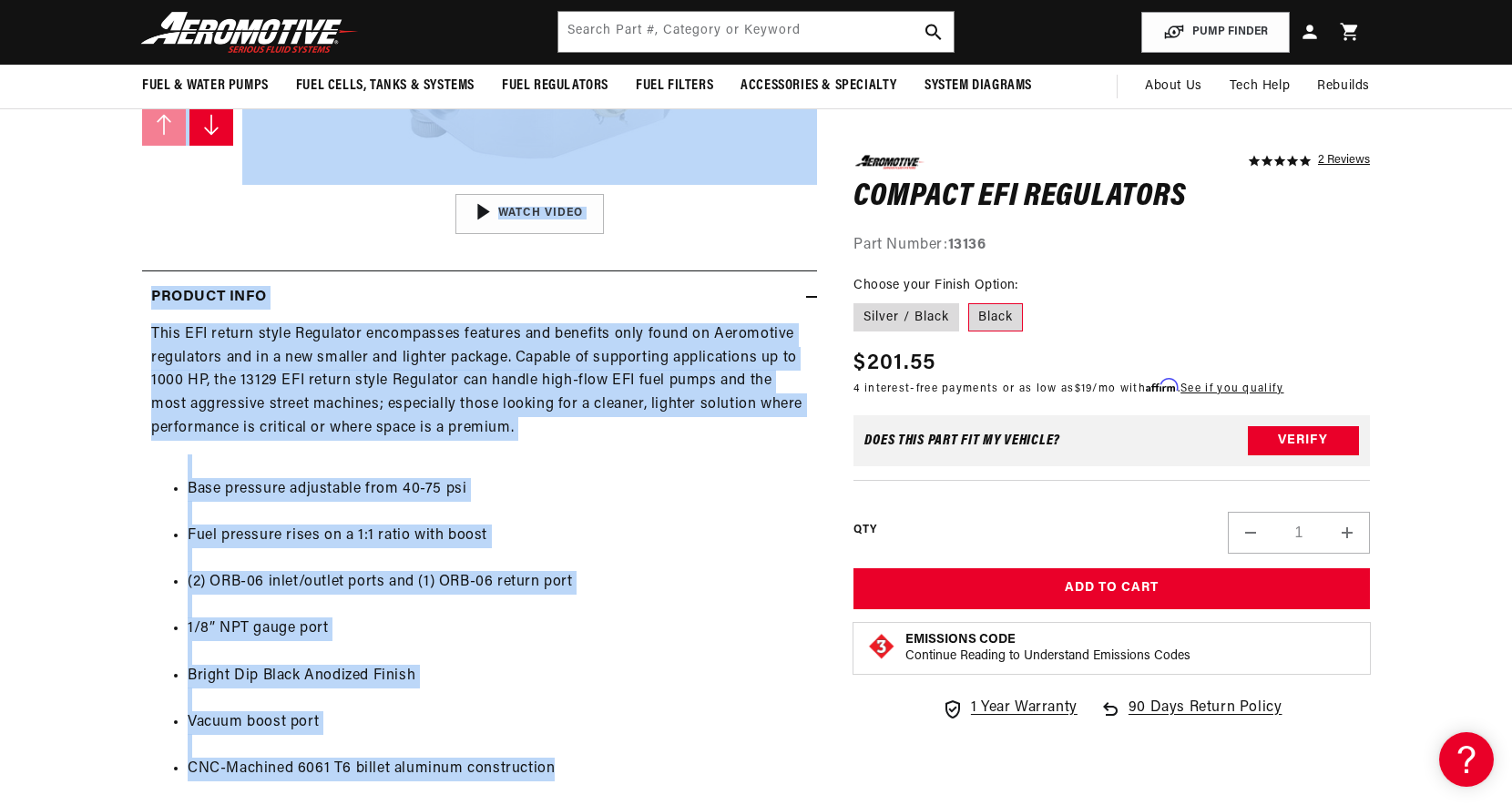
scroll to position [510, 0]
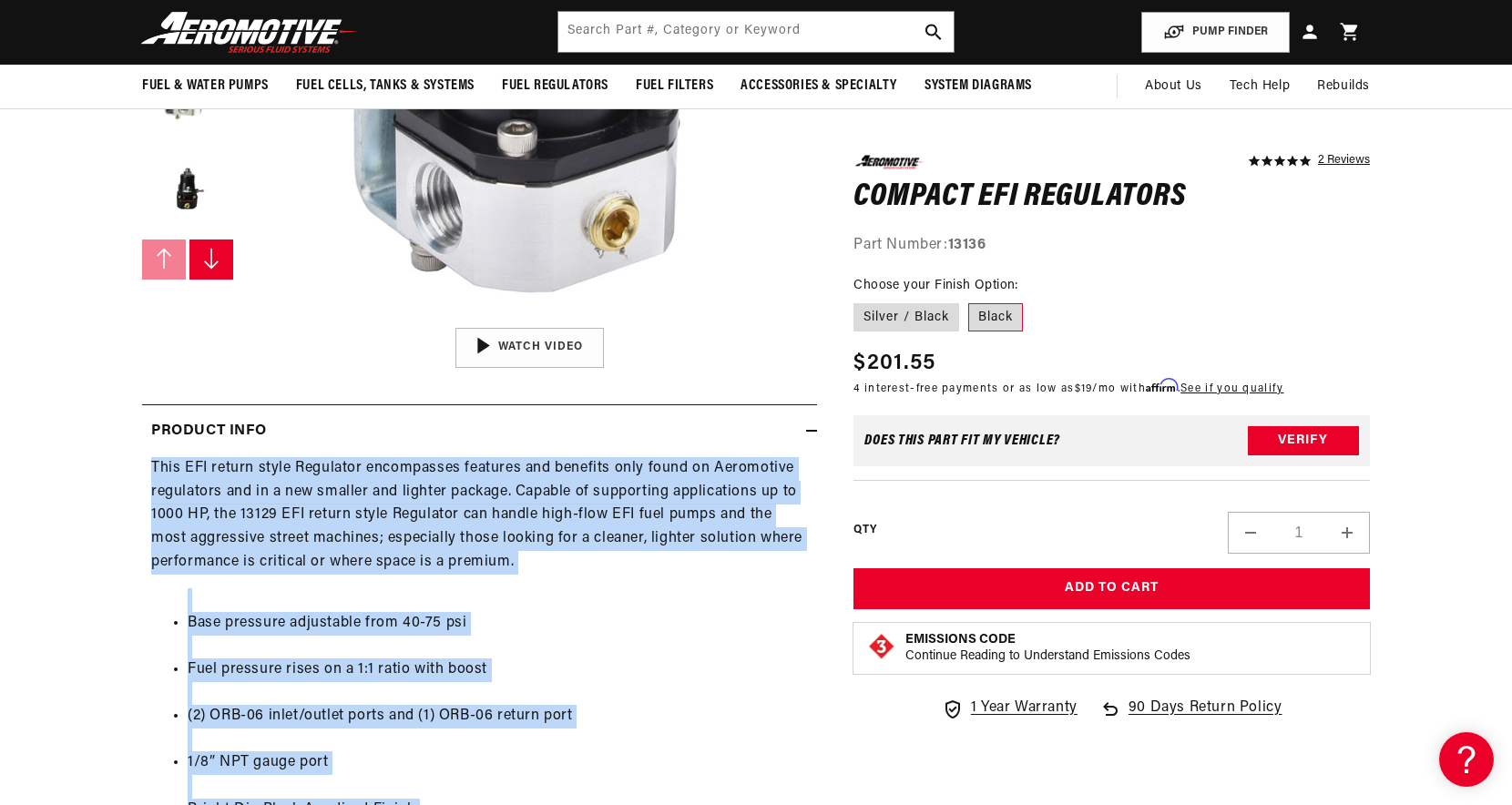
drag, startPoint x: 568, startPoint y: 336, endPoint x: 146, endPoint y: 472, distance: 443.4
click at [146, 472] on div "This EFI return style Regulator encompasses features and benefits only found on…" at bounding box center [479, 733] width 675 height 551
copy div "This EFI return style Regulator encompasses features and benefits only found on…"
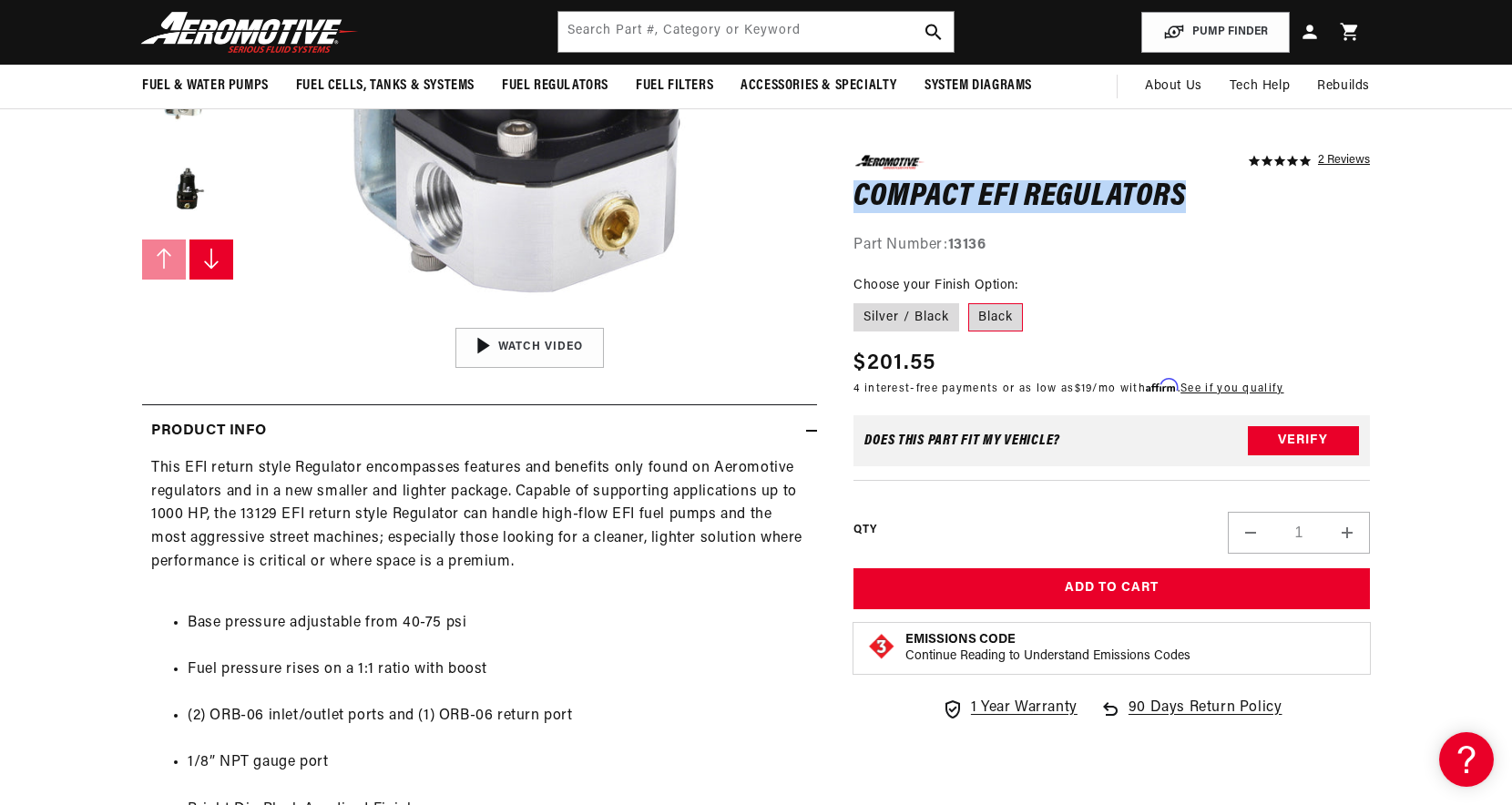
drag, startPoint x: 854, startPoint y: 198, endPoint x: 1189, endPoint y: 186, distance: 335.2
click at [1189, 186] on h1 "Compact EFI Regulators" at bounding box center [1111, 197] width 516 height 30
copy h1 "Compact EFI Regulators"
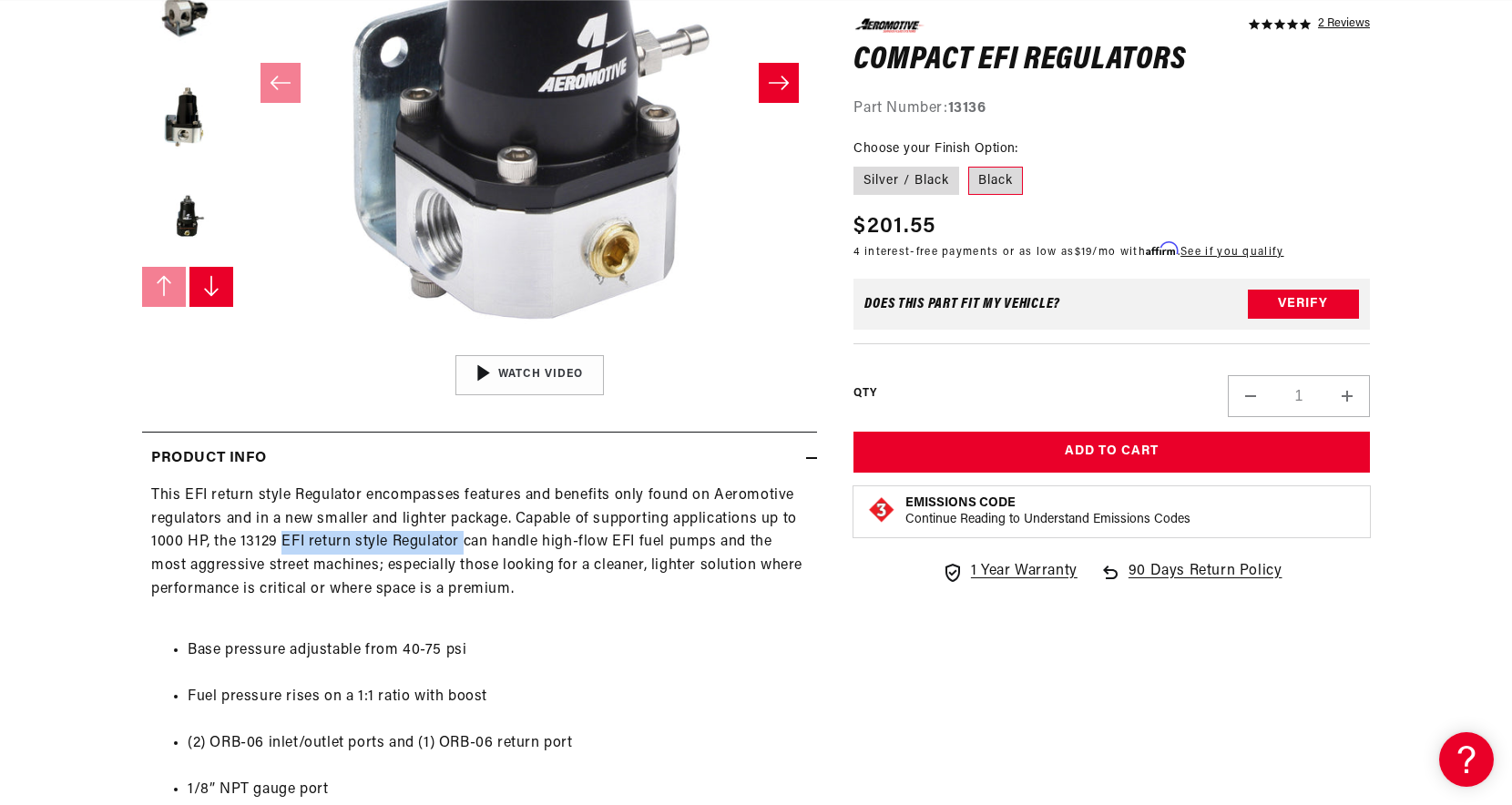
drag, startPoint x: 284, startPoint y: 544, endPoint x: 466, endPoint y: 545, distance: 182.0
click at [466, 545] on div "This EFI return style Regulator encompasses features and benefits only found on…" at bounding box center [479, 761] width 675 height 551
copy div "EFI return style Regulator"
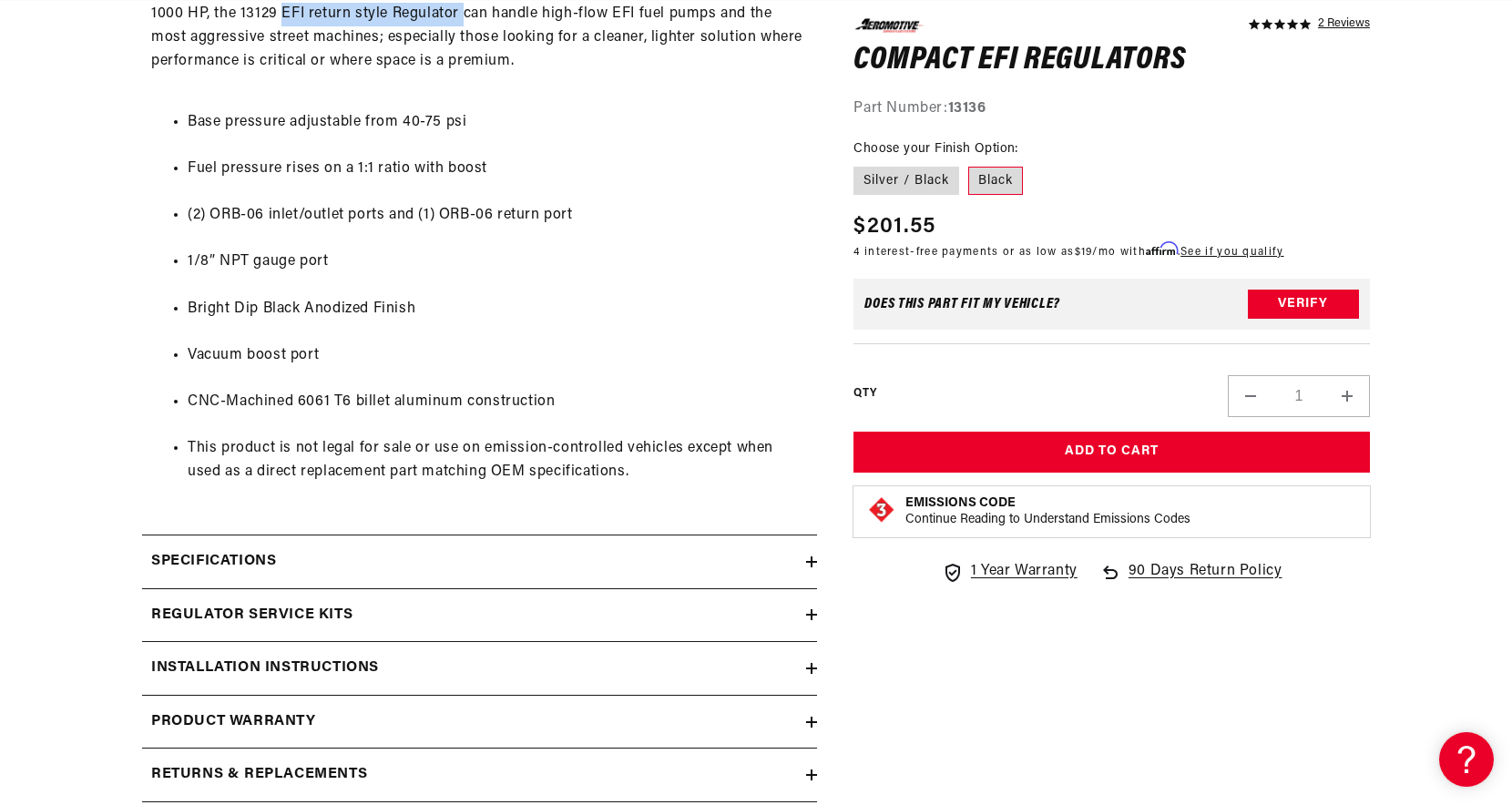
scroll to position [1220, 0]
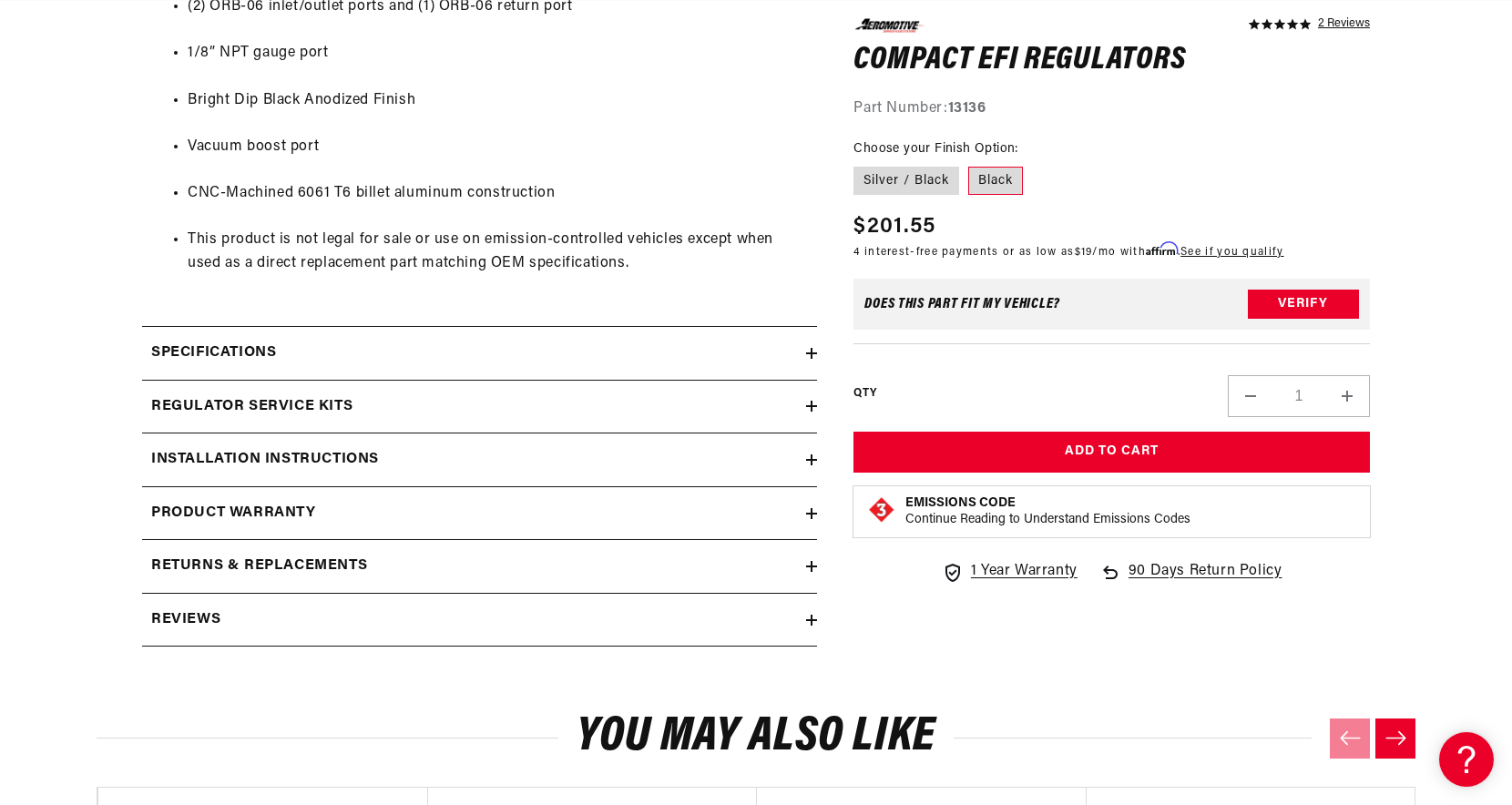
click at [529, 353] on div "Specifications" at bounding box center [473, 353] width 664 height 24
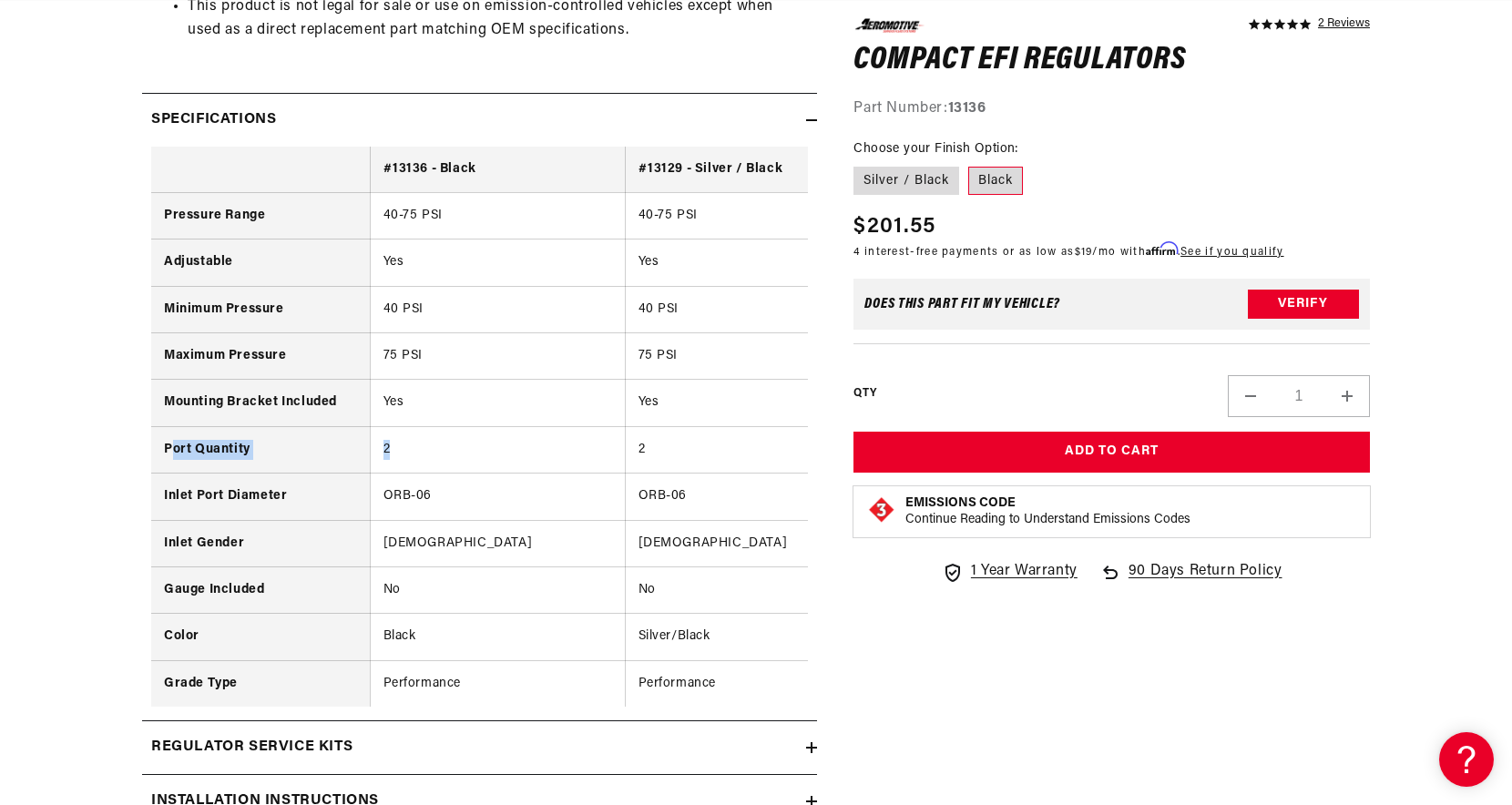
scroll to position [0, 0]
drag, startPoint x: 422, startPoint y: 455, endPoint x: 165, endPoint y: 454, distance: 257.0
click at [165, 454] on tr "Port Quantity 2 2" at bounding box center [515, 449] width 729 height 46
copy tr "Port Quantity 2"
